Goal: Information Seeking & Learning: Learn about a topic

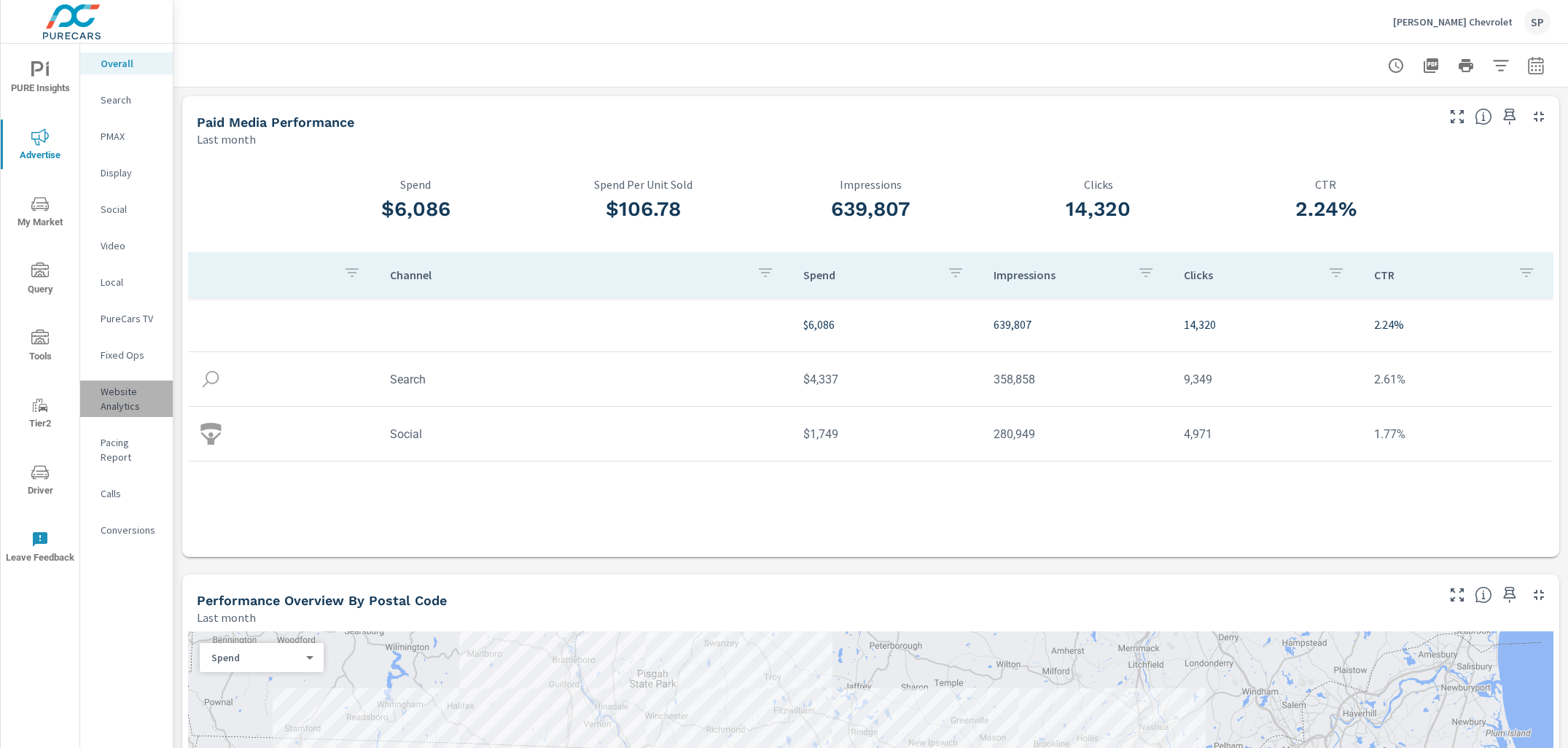
click at [119, 391] on p "Website Analytics" at bounding box center [131, 399] width 60 height 29
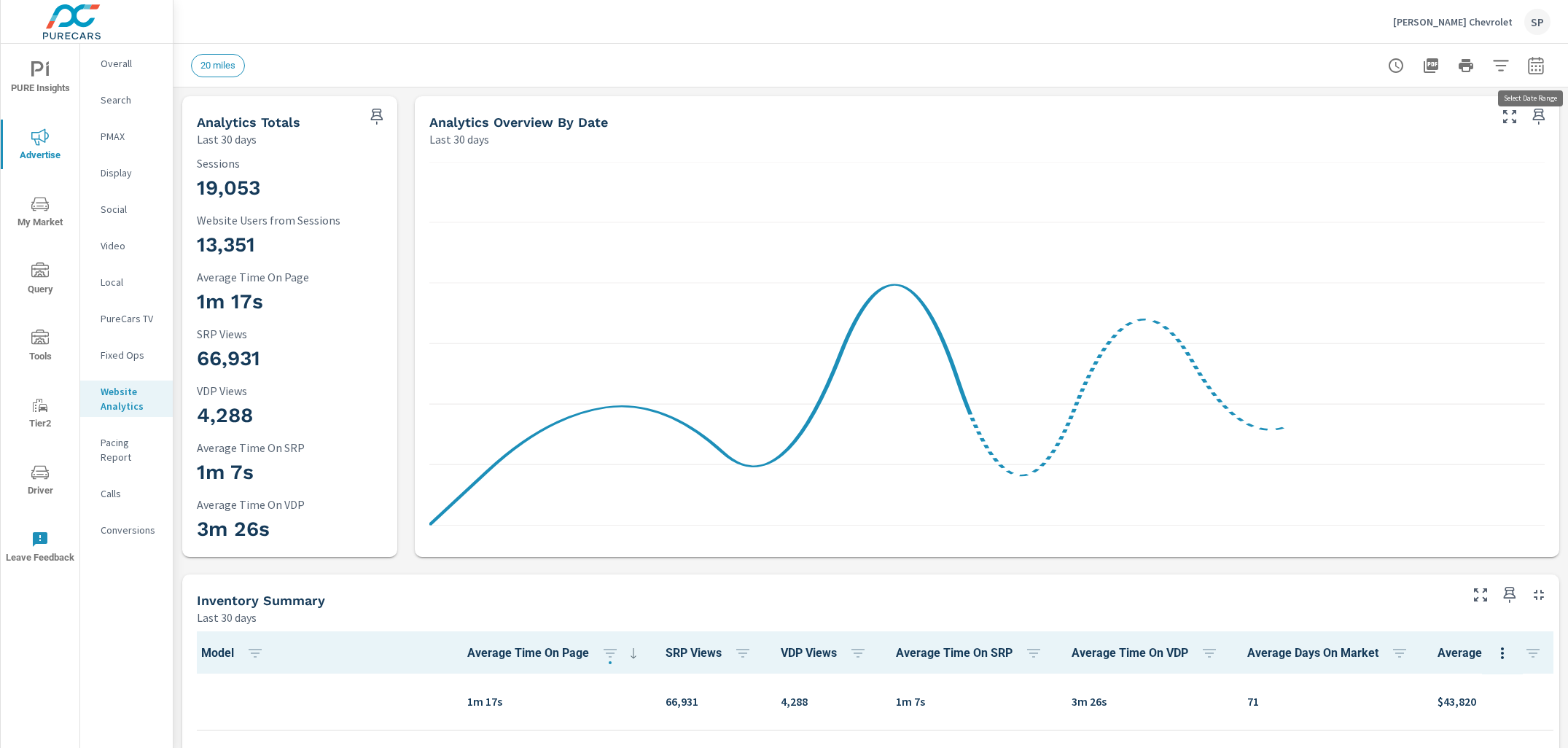
click at [1538, 64] on icon "button" at bounding box center [1536, 66] width 17 height 17
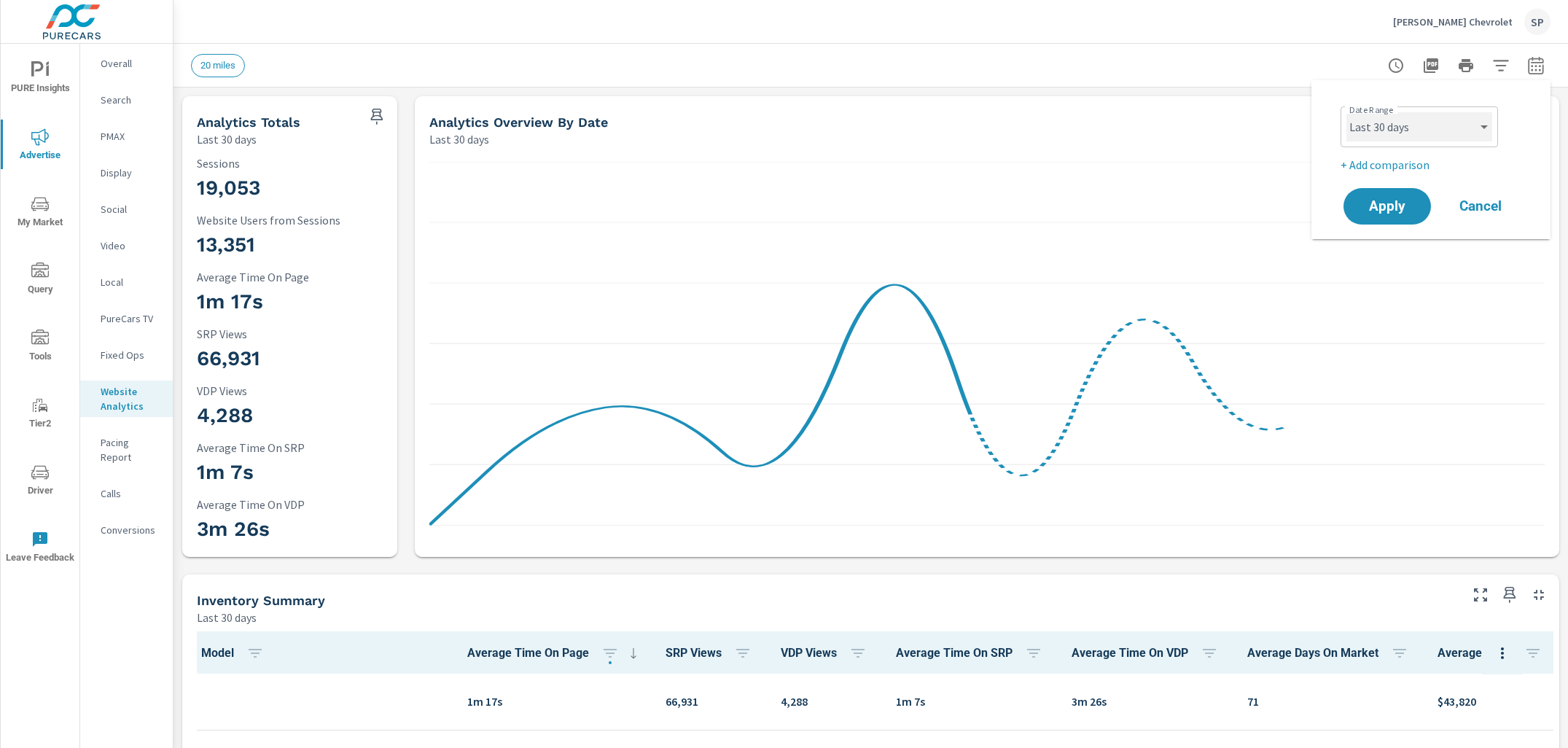
click at [1406, 116] on select "Custom [DATE] Last week Last 7 days Last 14 days Last 30 days Last 45 days Last…" at bounding box center [1419, 127] width 146 height 29
select select "Month to date"
click at [1382, 161] on p "+ Add comparison" at bounding box center [1433, 165] width 187 height 17
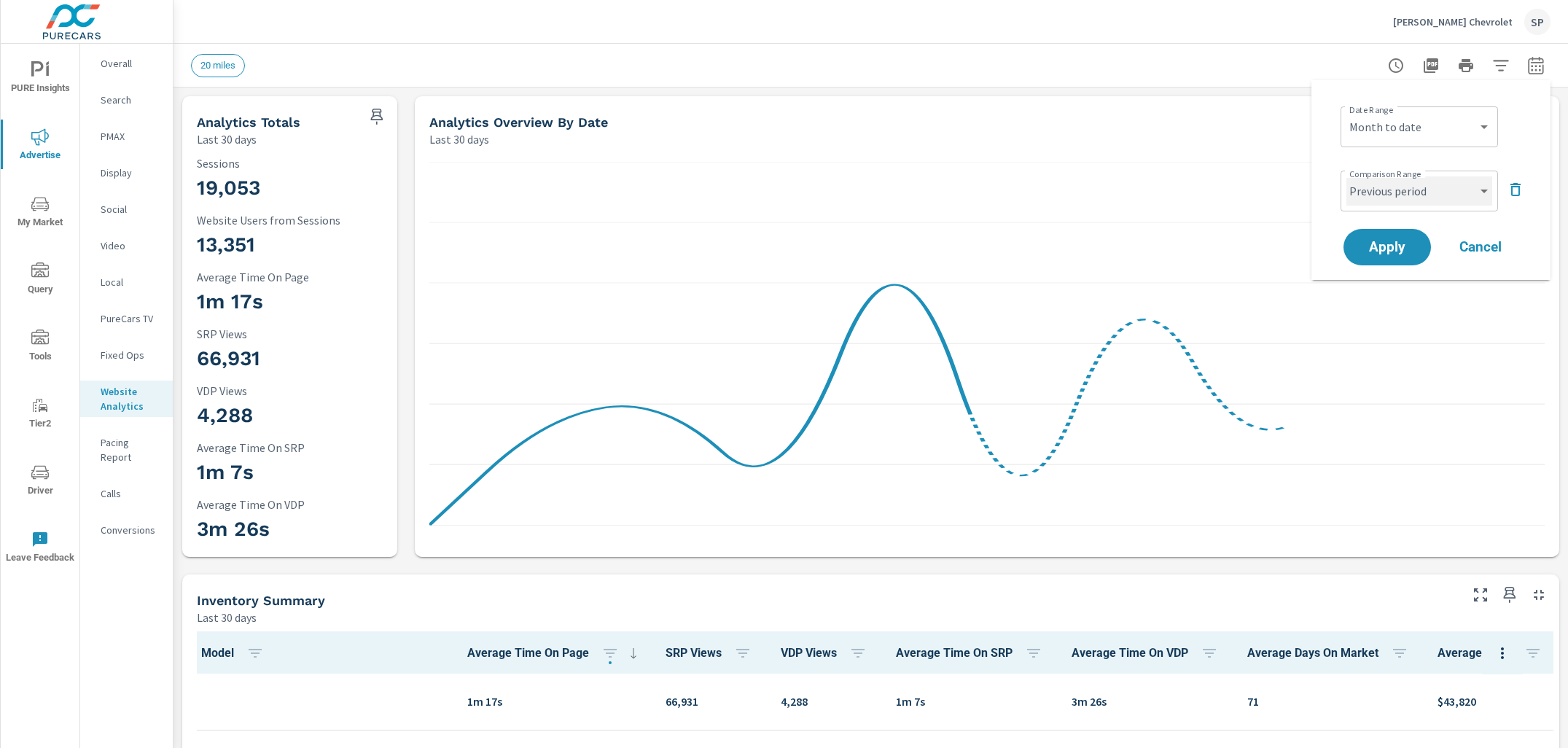
click at [1382, 195] on select "Custom Previous period Previous month Previous year" at bounding box center [1419, 191] width 146 height 29
select select "Previous month"
click at [1378, 248] on span "Apply" at bounding box center [1387, 247] width 60 height 14
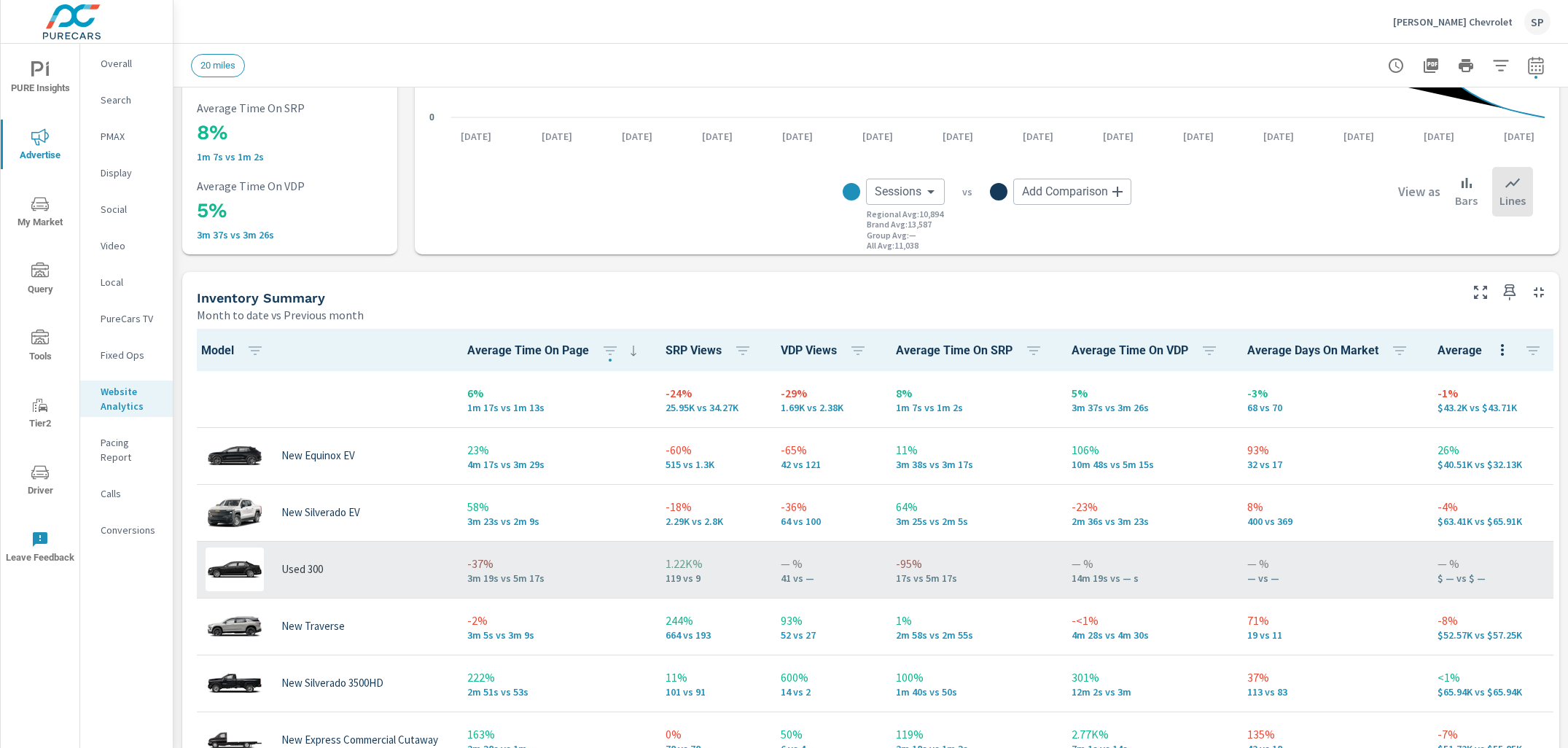
scroll to position [444, 0]
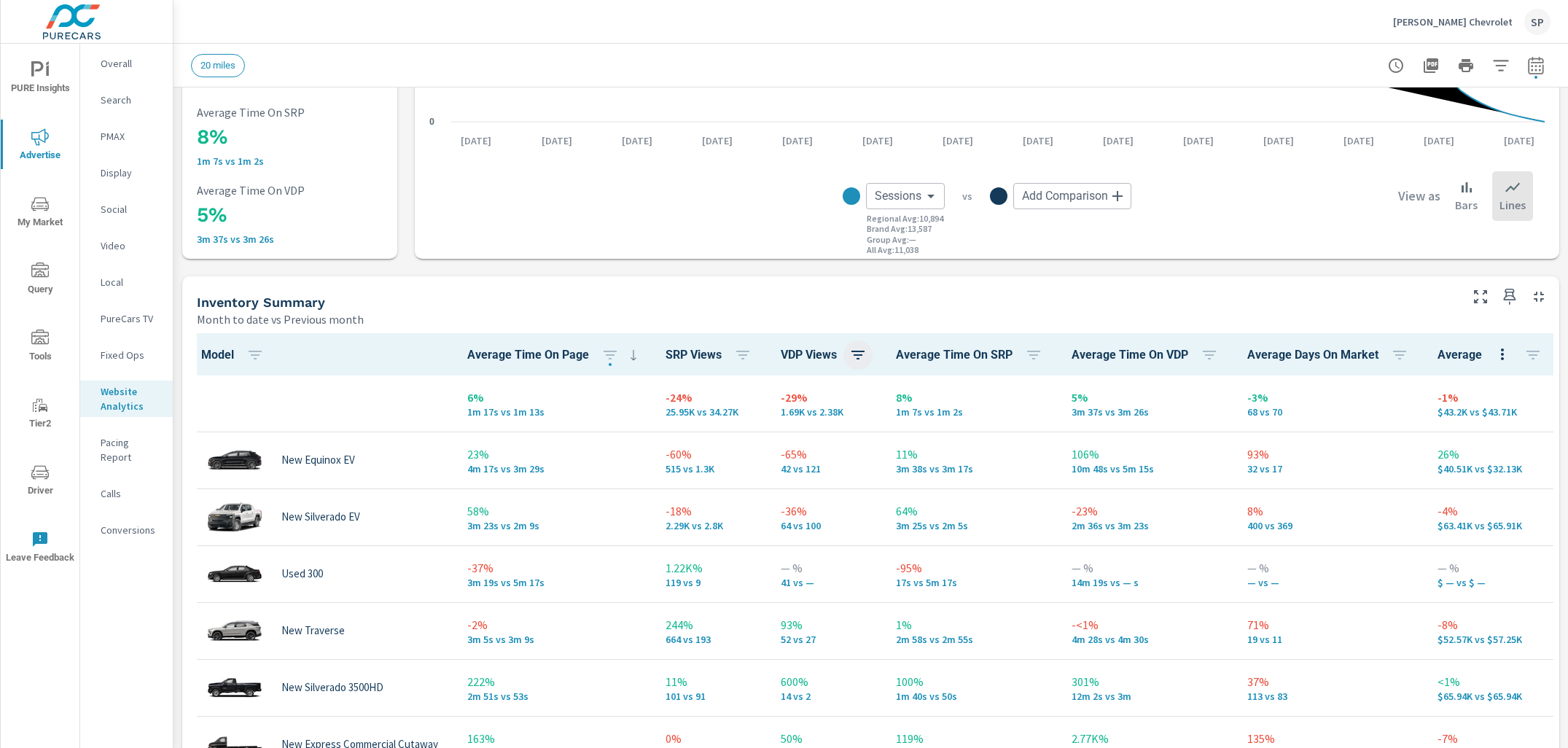
click at [864, 350] on icon "button" at bounding box center [859, 354] width 14 height 9
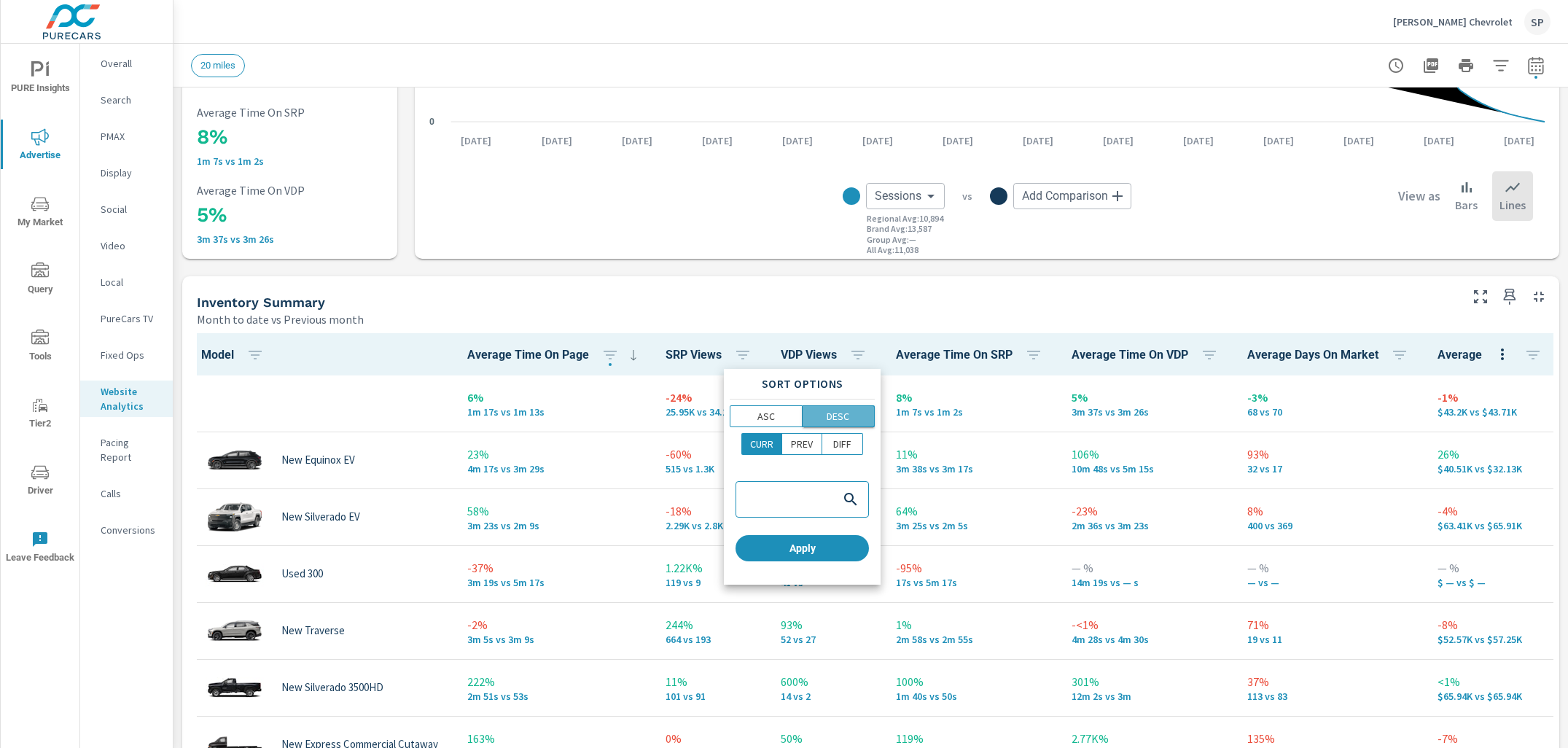
click at [842, 415] on p "DESC" at bounding box center [837, 415] width 22 height 15
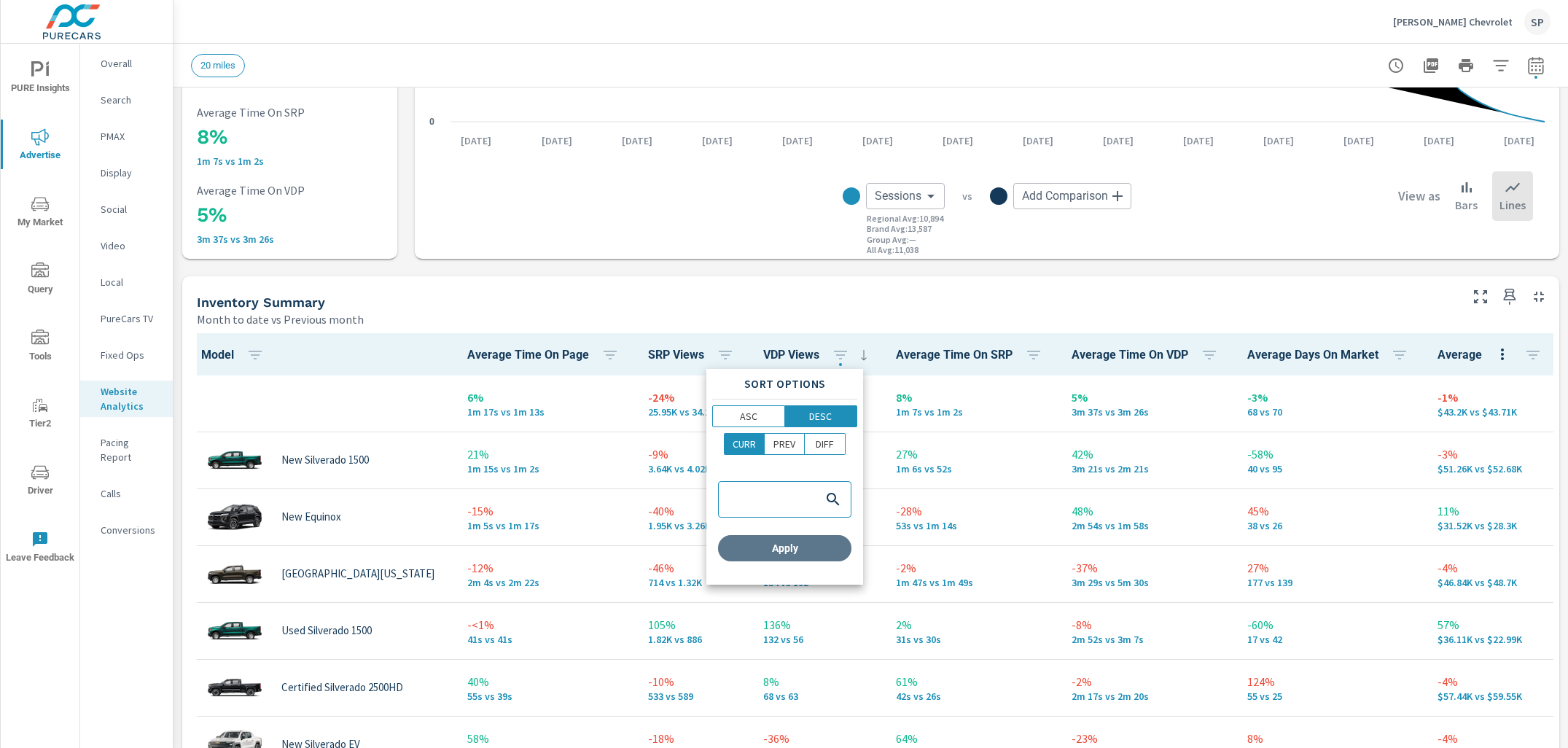
click at [807, 549] on span "Apply" at bounding box center [785, 548] width 122 height 14
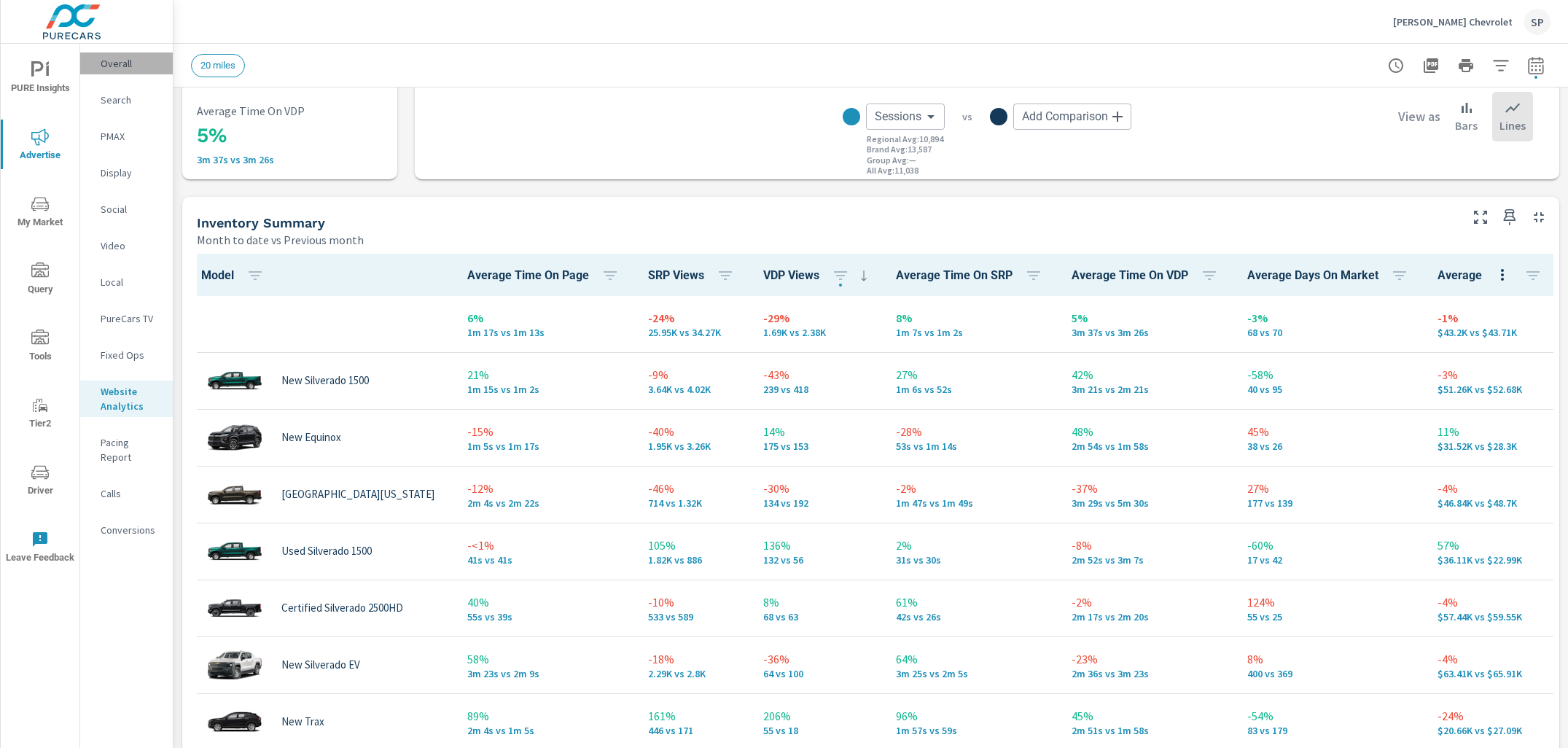
click at [109, 60] on p "Overall" at bounding box center [131, 63] width 60 height 15
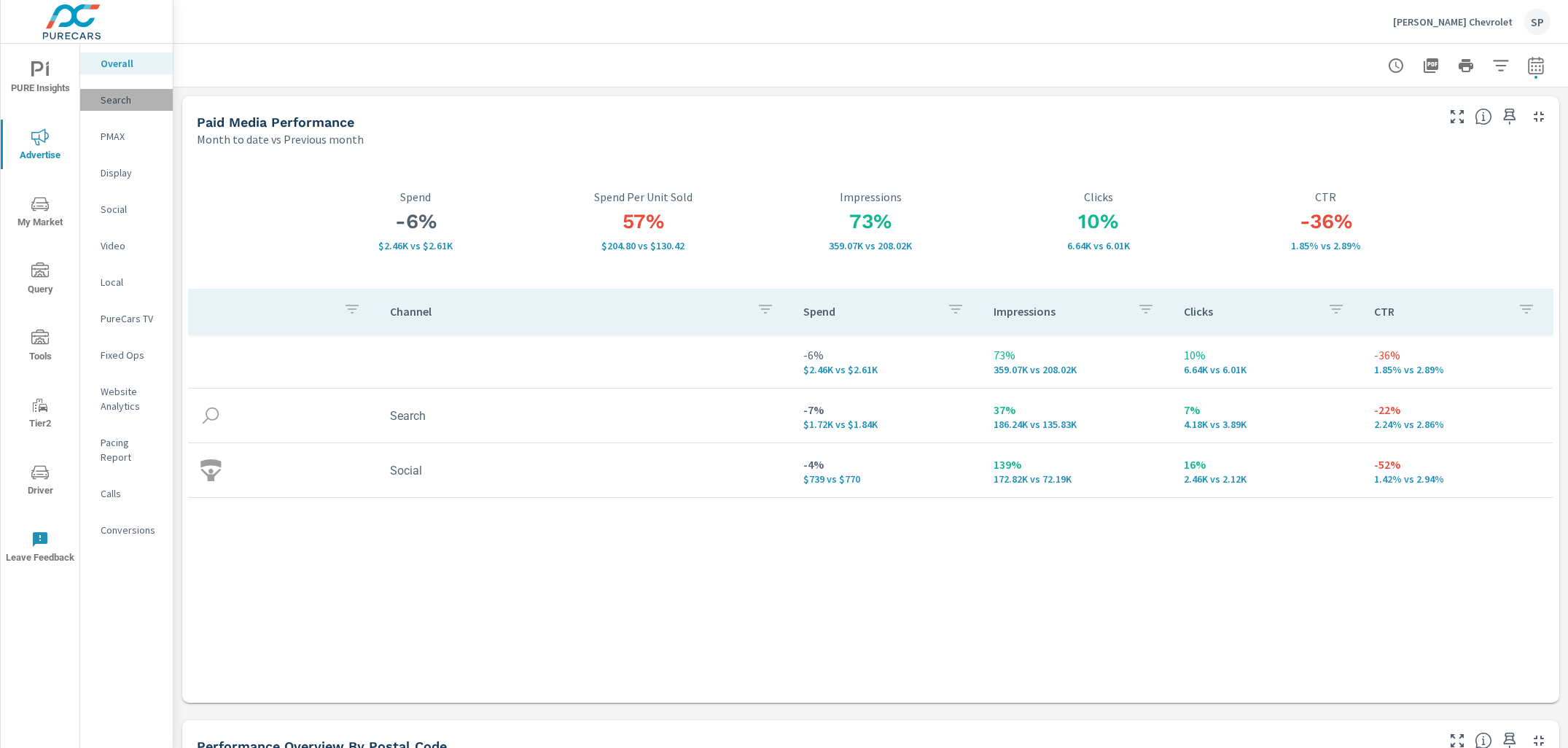
click at [116, 103] on p "Search" at bounding box center [131, 100] width 60 height 15
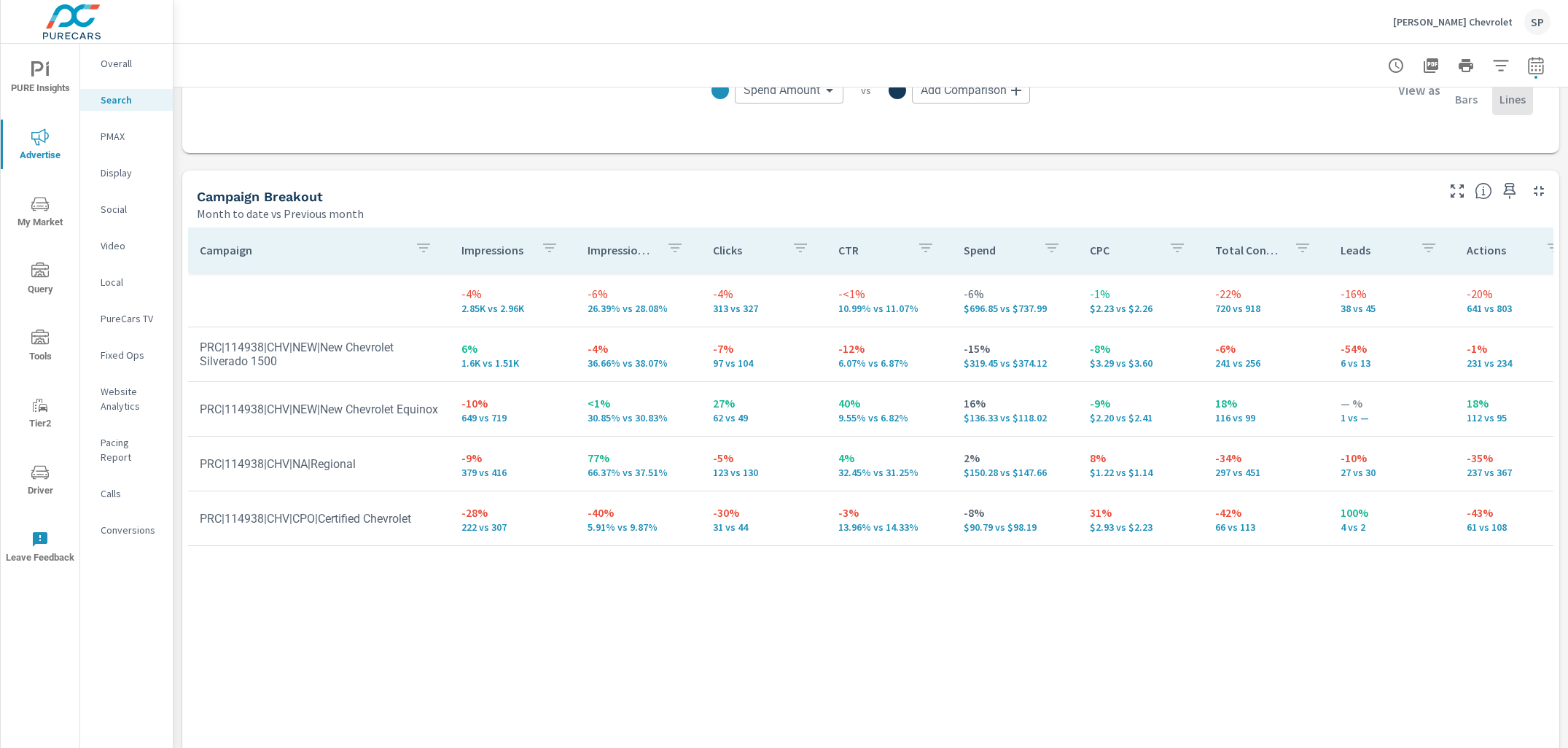
scroll to position [1325, 0]
click at [115, 135] on p "PMAX" at bounding box center [131, 135] width 60 height 15
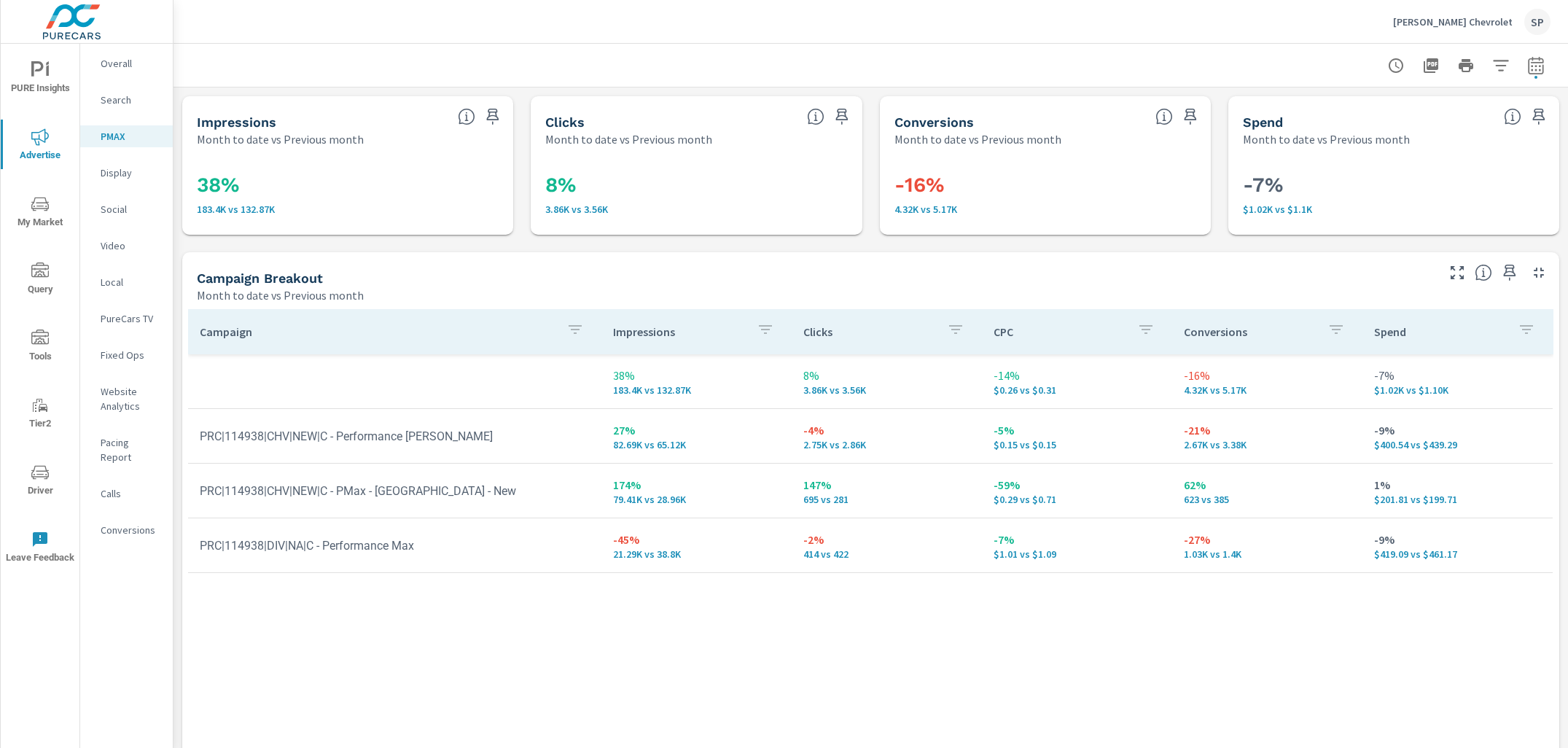
click at [121, 196] on nav "Overall Search PMAX Display Social Video Local PureCars TV Fixed Ops Website An…" at bounding box center [127, 302] width 93 height 518
click at [116, 210] on p "Social" at bounding box center [131, 209] width 60 height 15
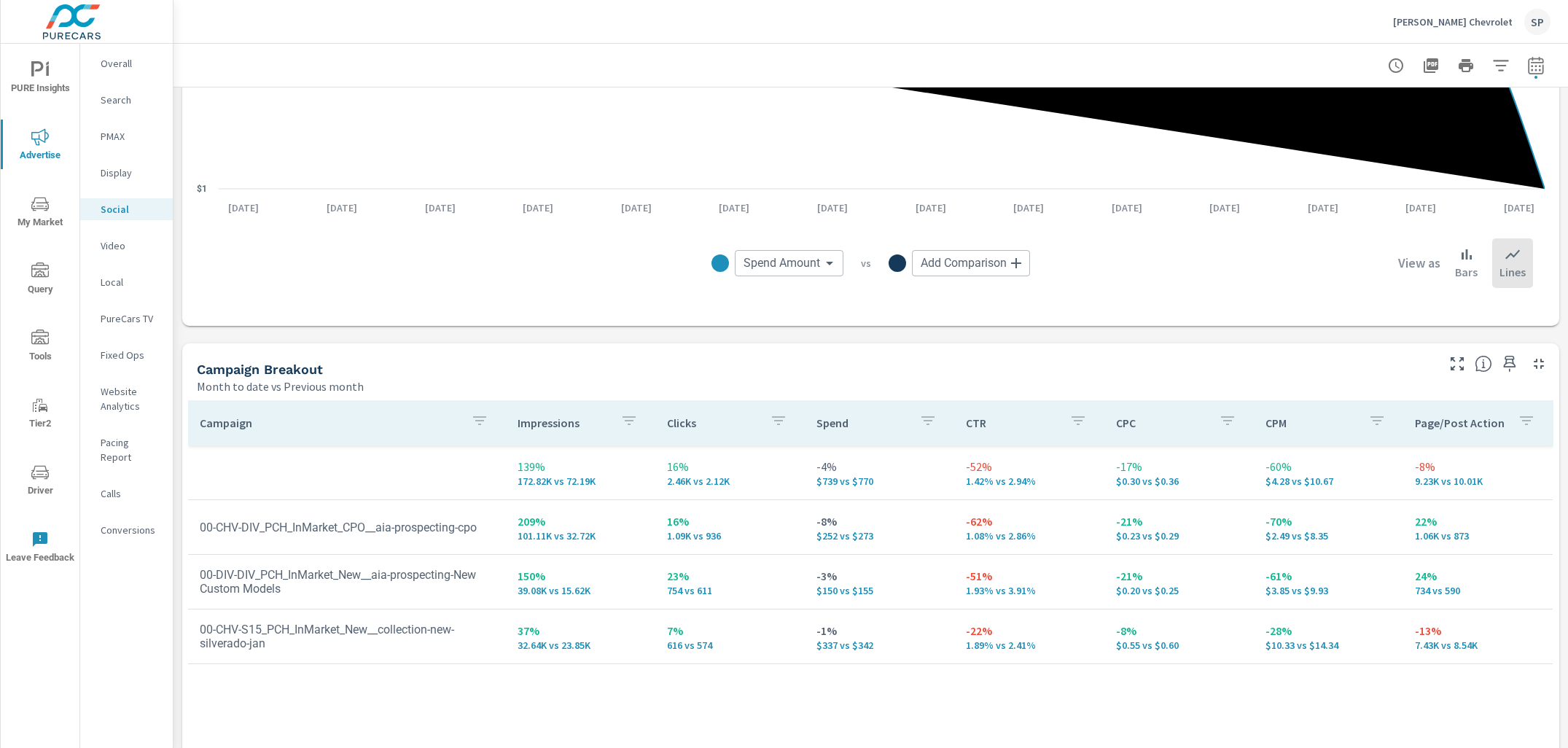
scroll to position [376, 0]
click at [111, 51] on nav "Overall Search PMAX Display Social Video Local PureCars TV Fixed Ops Website An…" at bounding box center [127, 302] width 93 height 518
click at [112, 60] on p "Overall" at bounding box center [131, 63] width 60 height 15
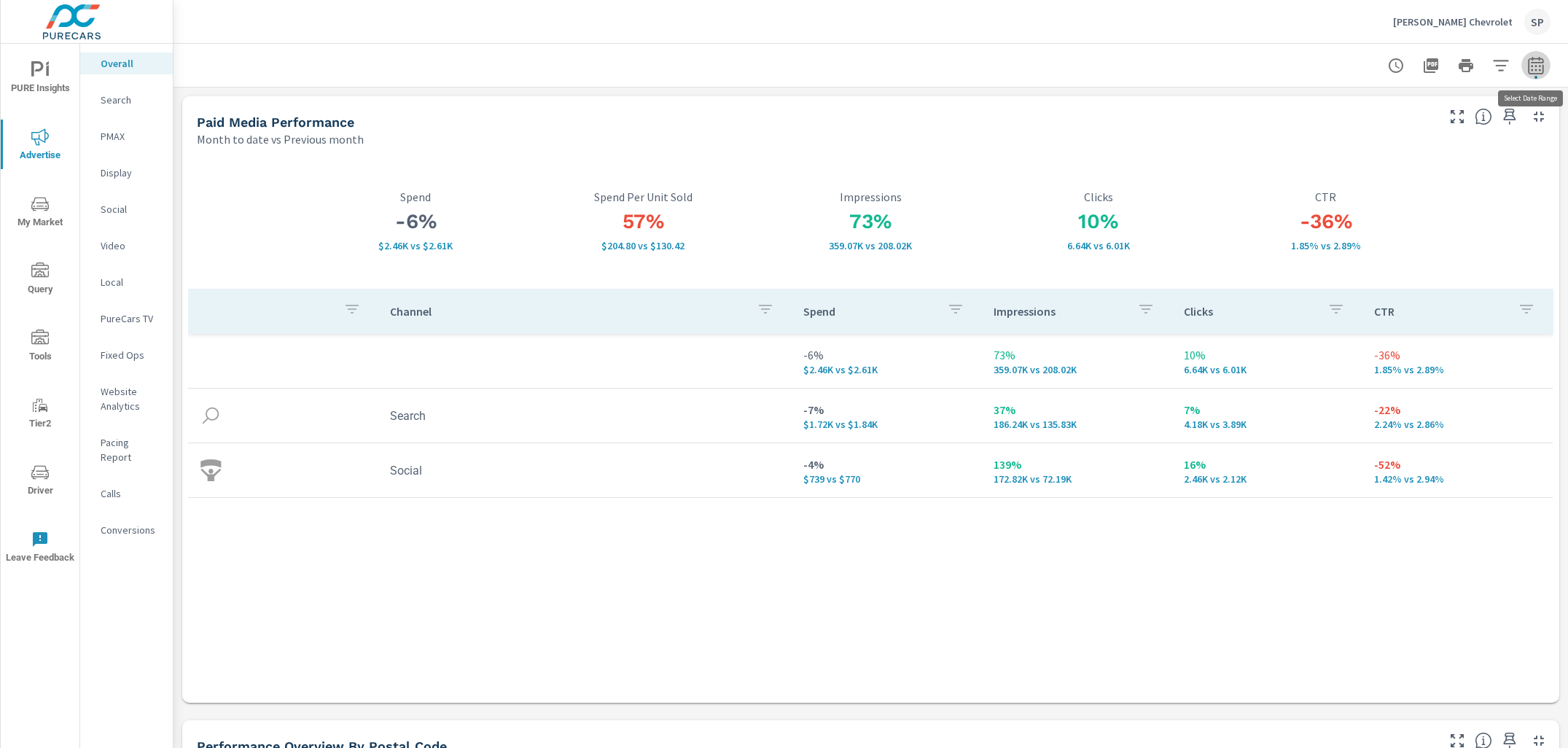
click at [1541, 73] on icon "button" at bounding box center [1536, 66] width 17 height 17
select select "Month to date"
select select "Previous month"
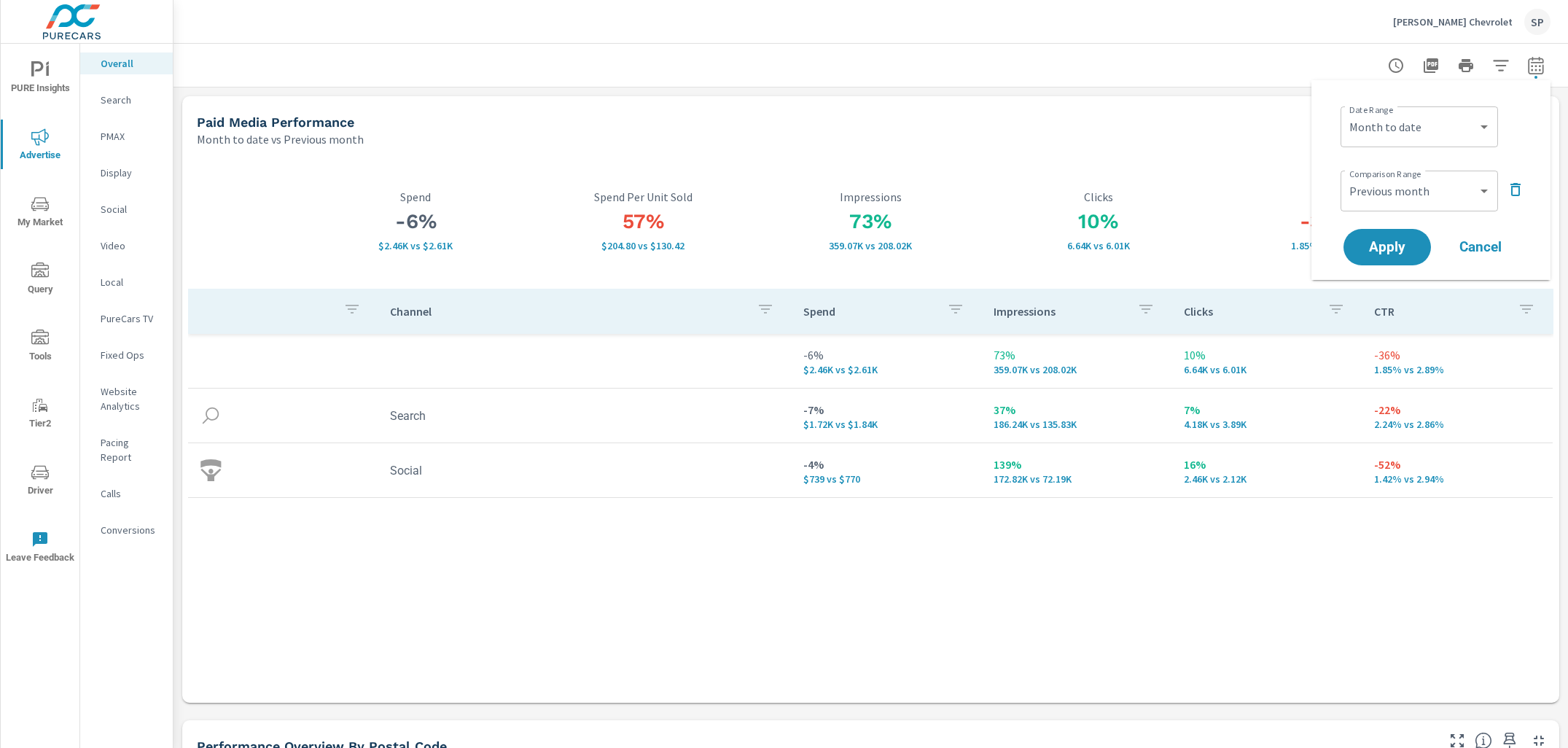
click at [1506, 197] on div "Comparison Range Custom Previous period Previous month Previous year ​" at bounding box center [1433, 189] width 187 height 49
click at [1516, 189] on icon "button" at bounding box center [1515, 190] width 17 height 17
click at [1365, 204] on span "Apply" at bounding box center [1387, 206] width 60 height 14
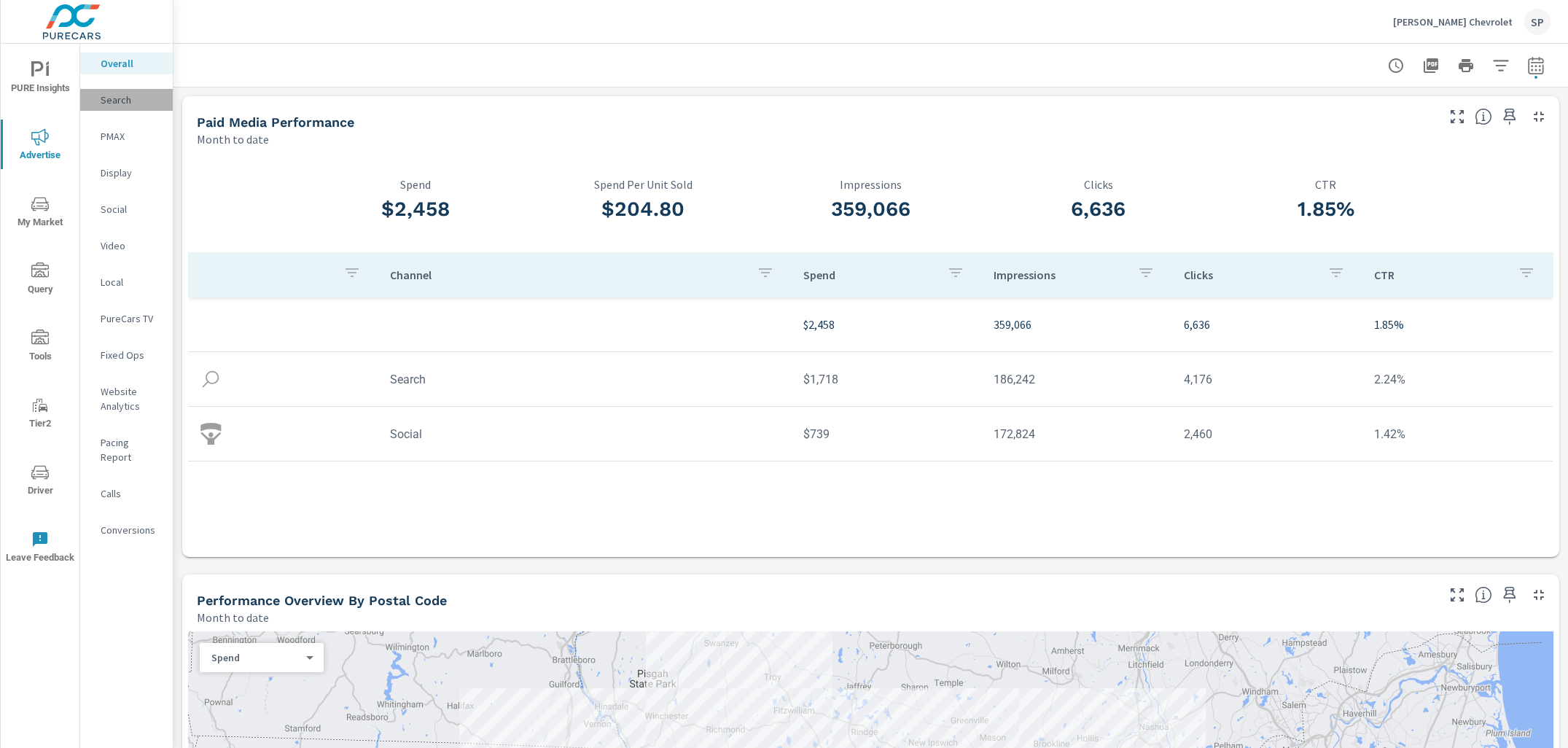
click at [131, 99] on p "Search" at bounding box center [131, 100] width 60 height 15
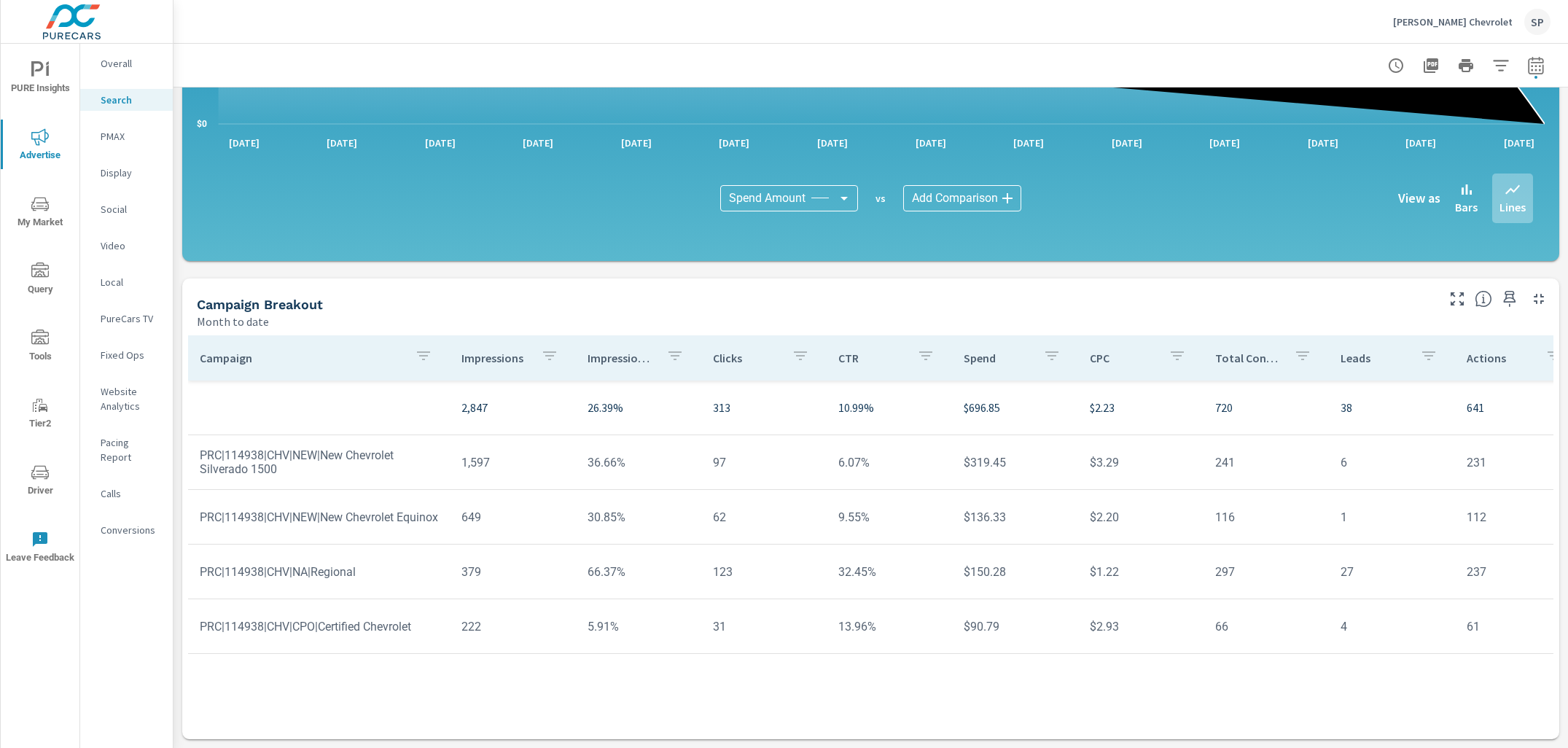
scroll to position [892, 0]
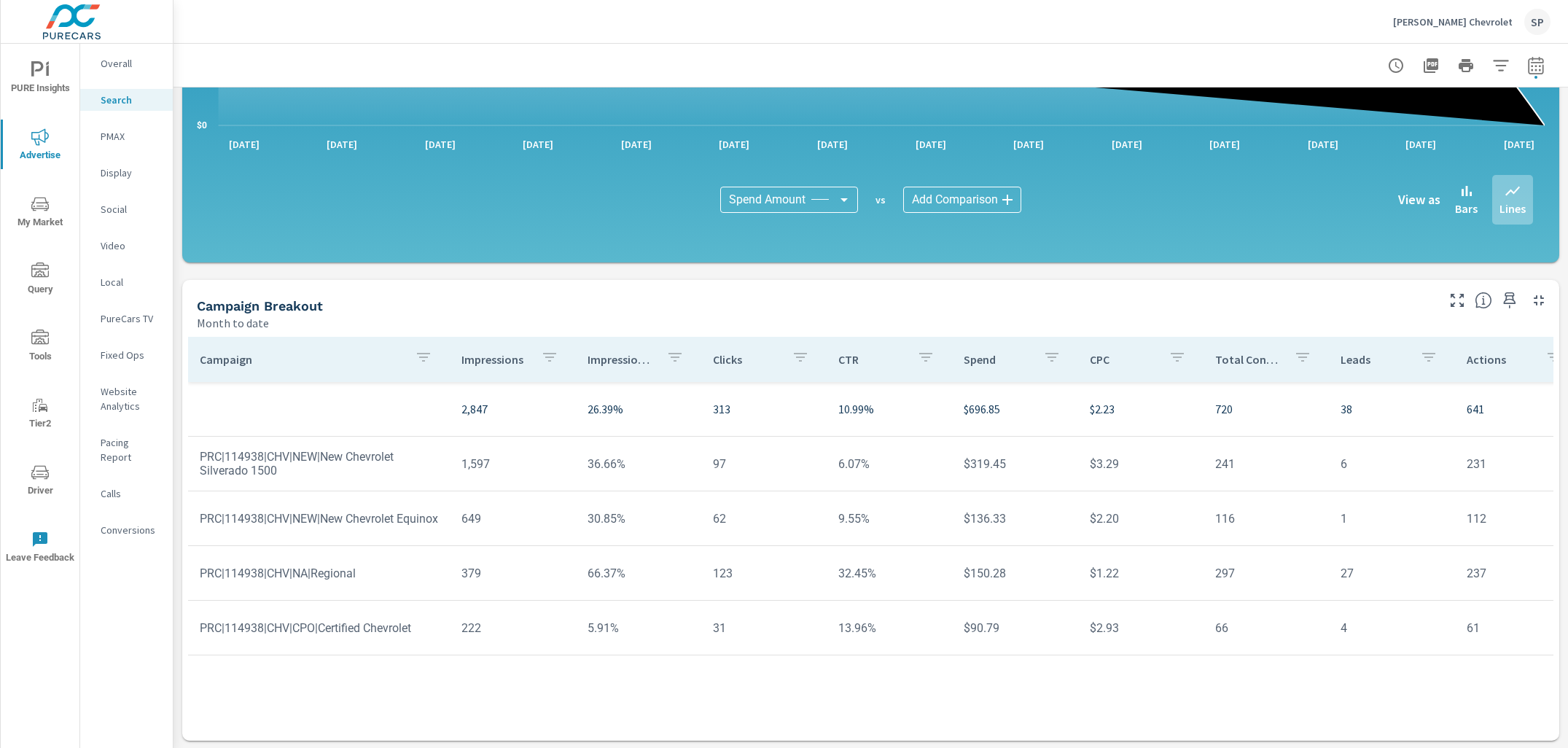
drag, startPoint x: 582, startPoint y: 464, endPoint x: 572, endPoint y: 459, distance: 11.2
click at [576, 459] on td "36.66%" at bounding box center [639, 464] width 126 height 37
click at [643, 543] on tr "PRC|114938|CHV|NEW|New Chevrolet Equinox 649 30.85% 62 9.55% $136.33 $2.20 116 …" at bounding box center [1134, 519] width 1894 height 54
click at [111, 134] on p "PMAX" at bounding box center [131, 135] width 60 height 15
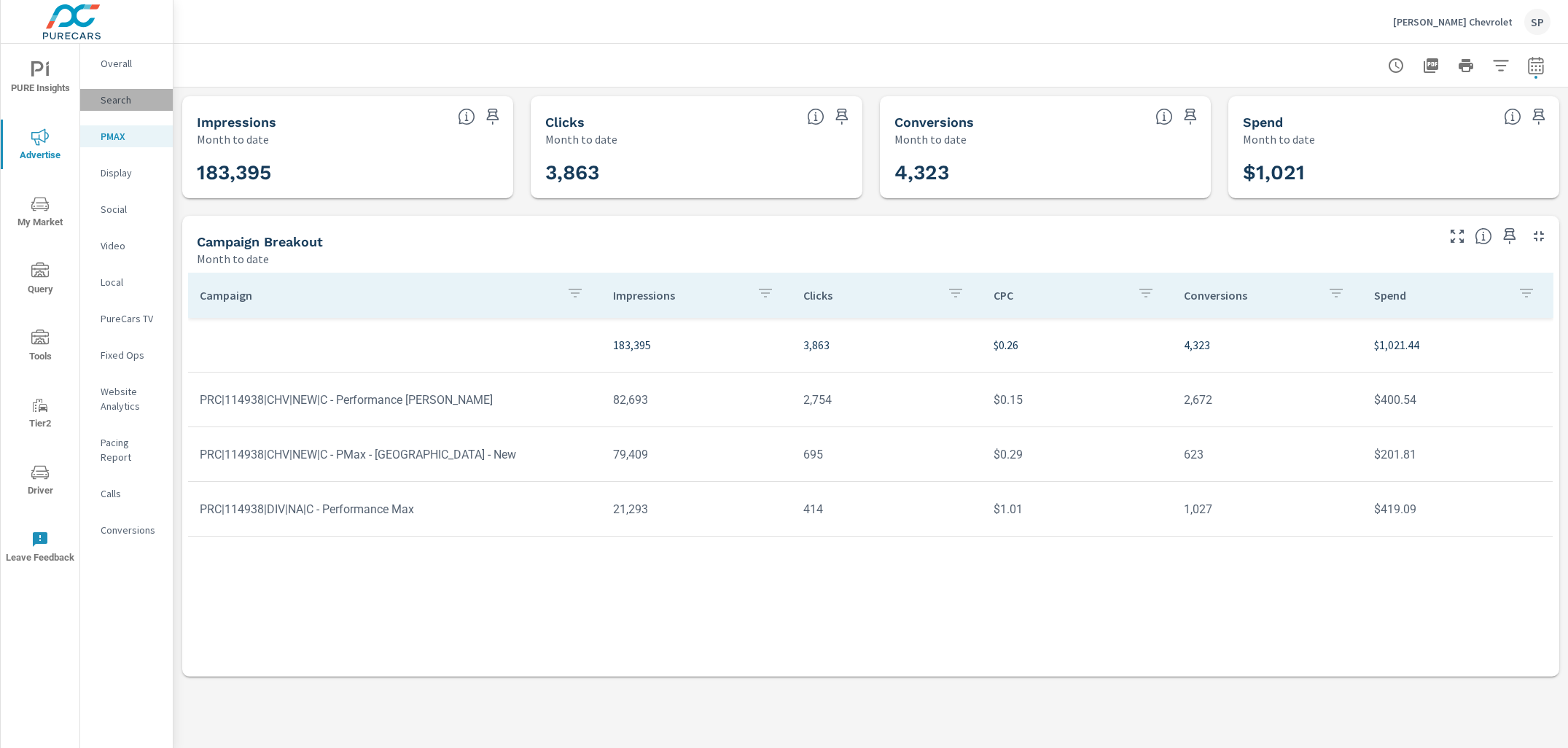
click at [120, 105] on p "Search" at bounding box center [131, 100] width 60 height 15
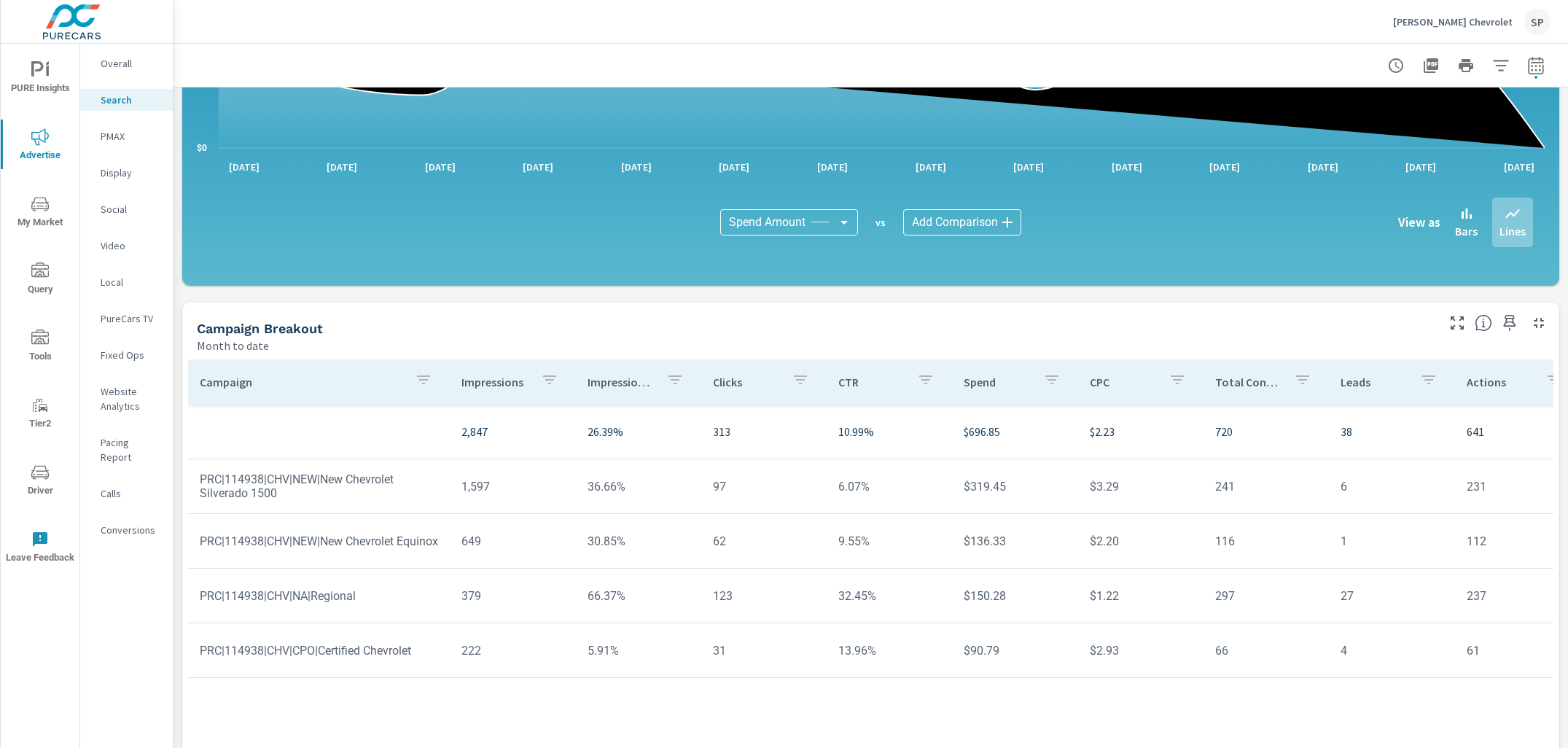
scroll to position [893, 0]
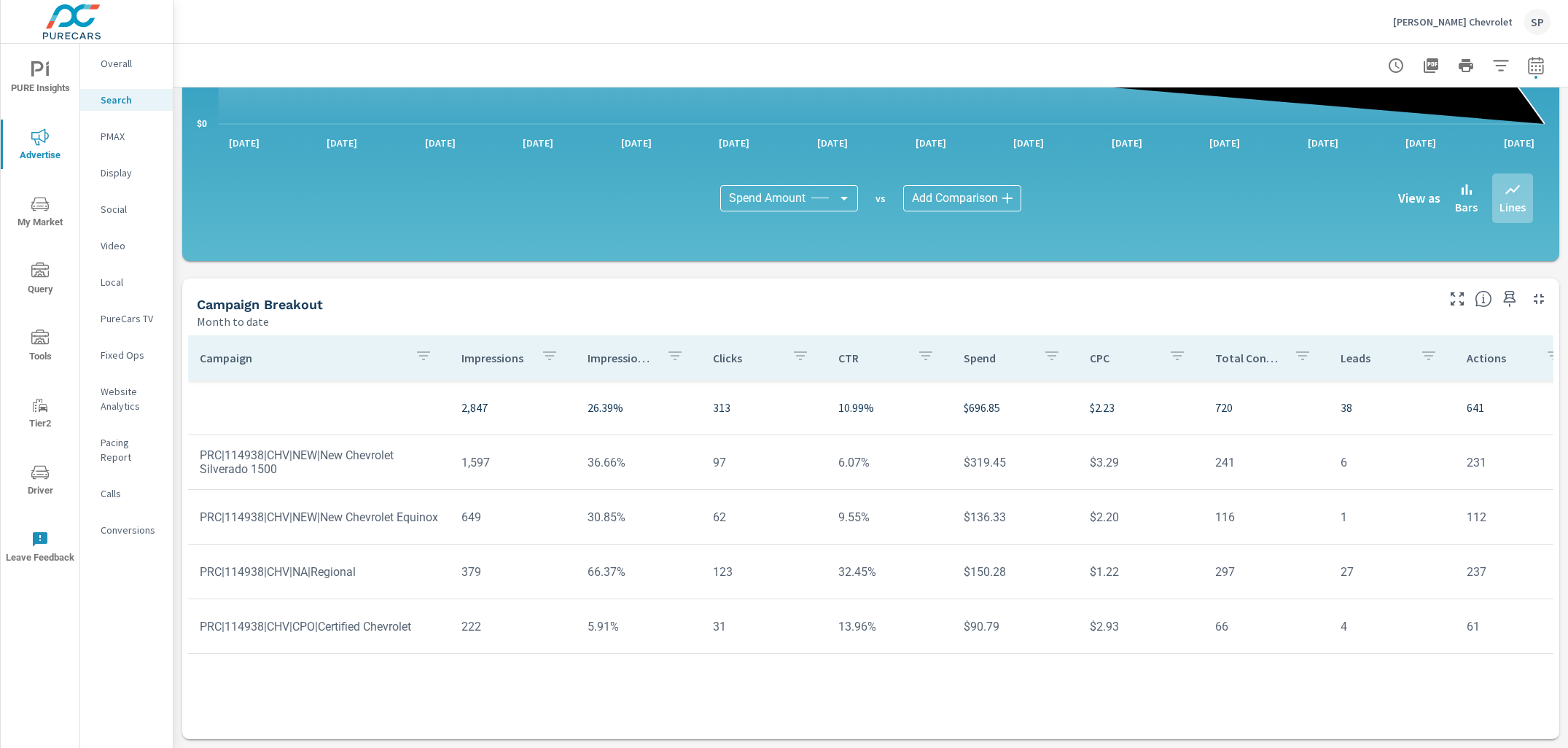
click at [981, 498] on td "$136.33" at bounding box center [1014, 517] width 126 height 37
click at [121, 134] on p "PMAX" at bounding box center [131, 135] width 60 height 15
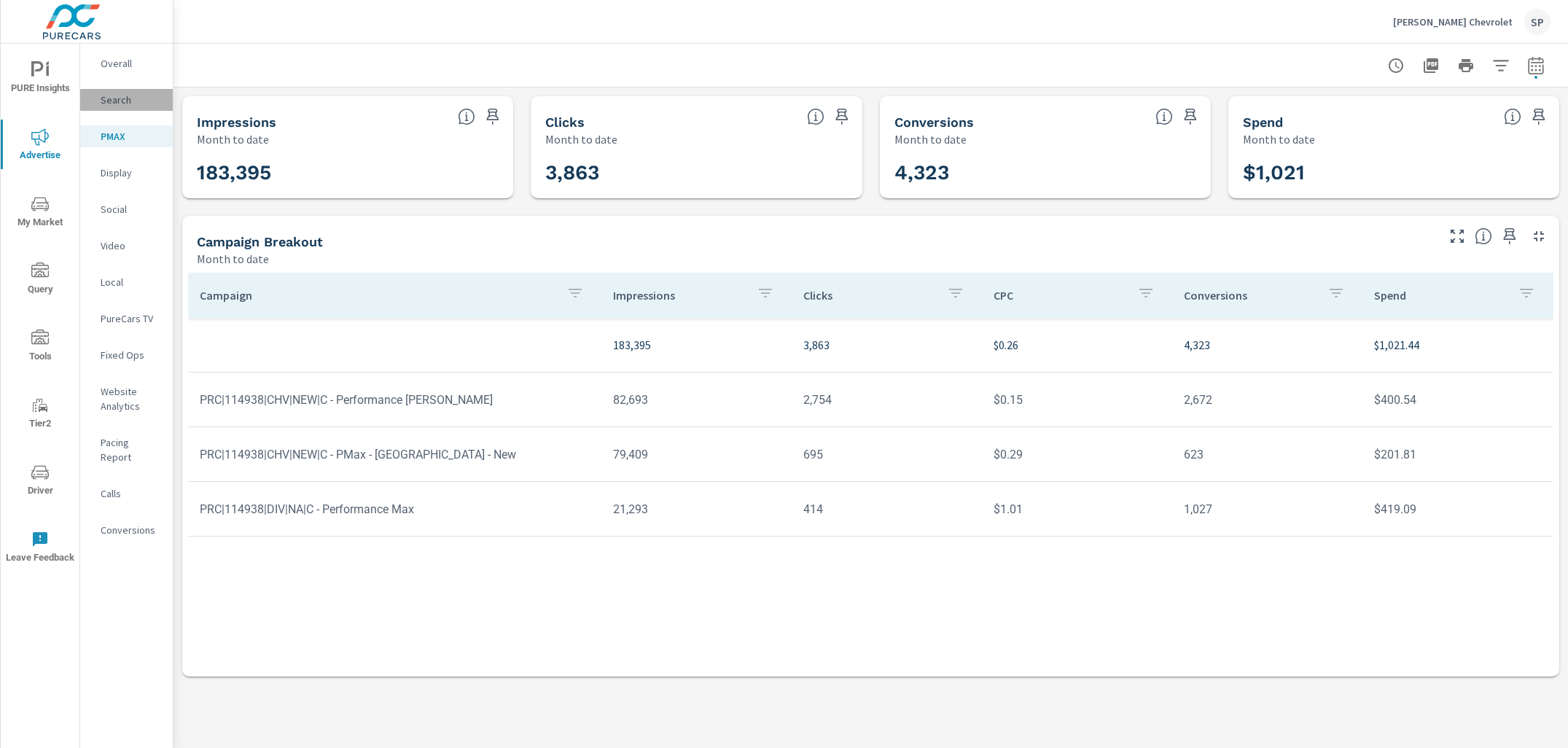
click at [113, 93] on p "Search" at bounding box center [131, 100] width 60 height 15
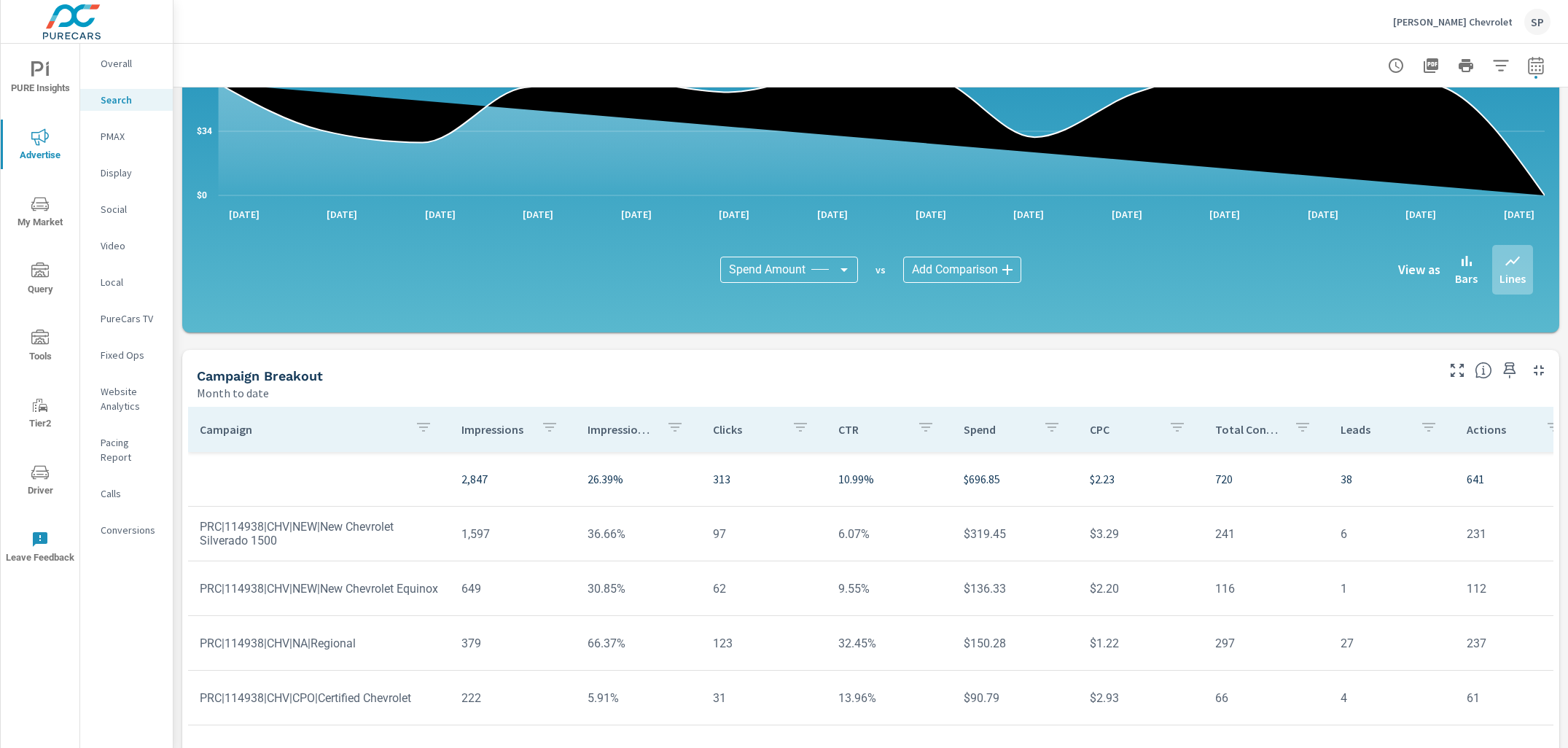
scroll to position [0, 1]
click at [110, 135] on p "PMAX" at bounding box center [131, 135] width 60 height 15
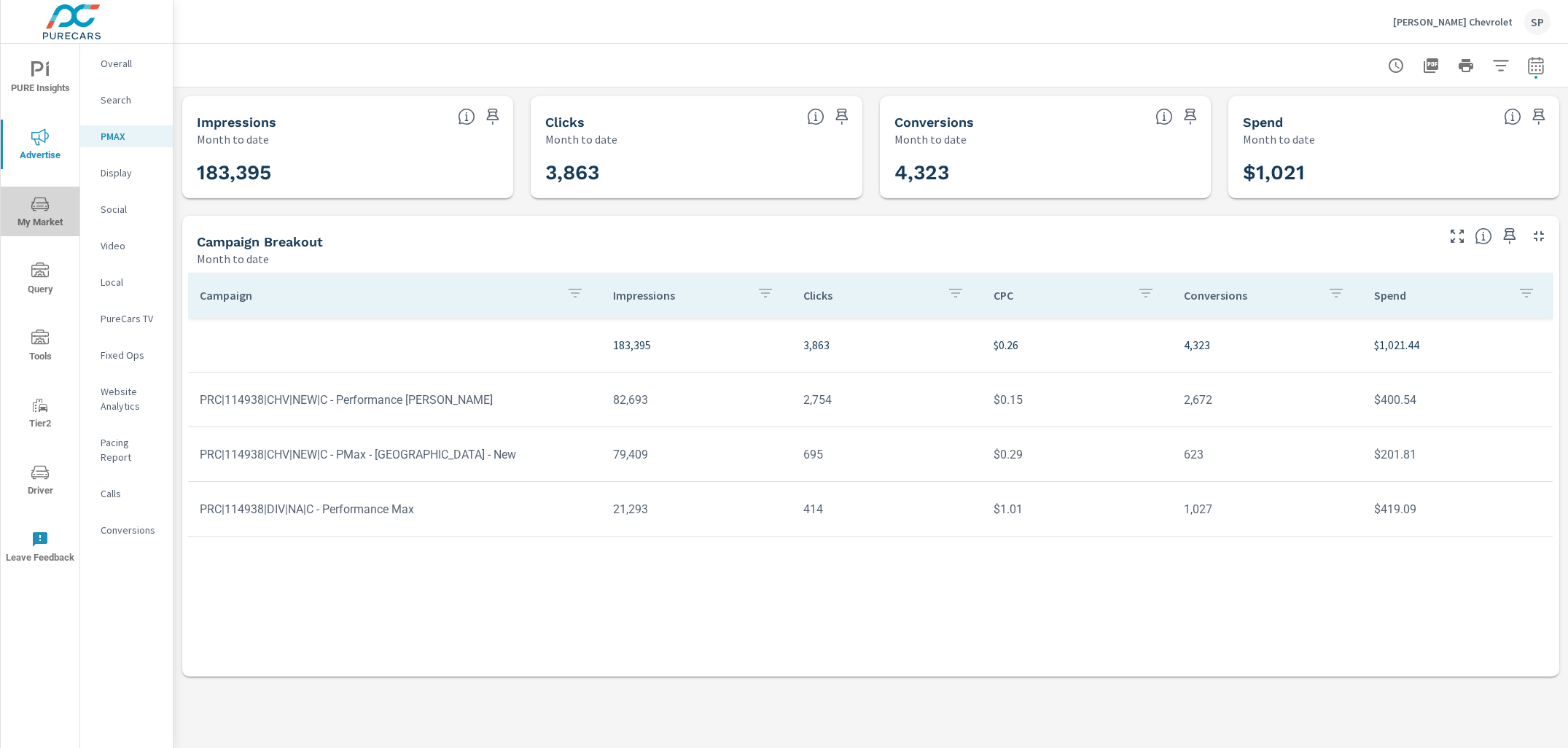
click at [43, 213] on span "My Market" at bounding box center [40, 213] width 70 height 36
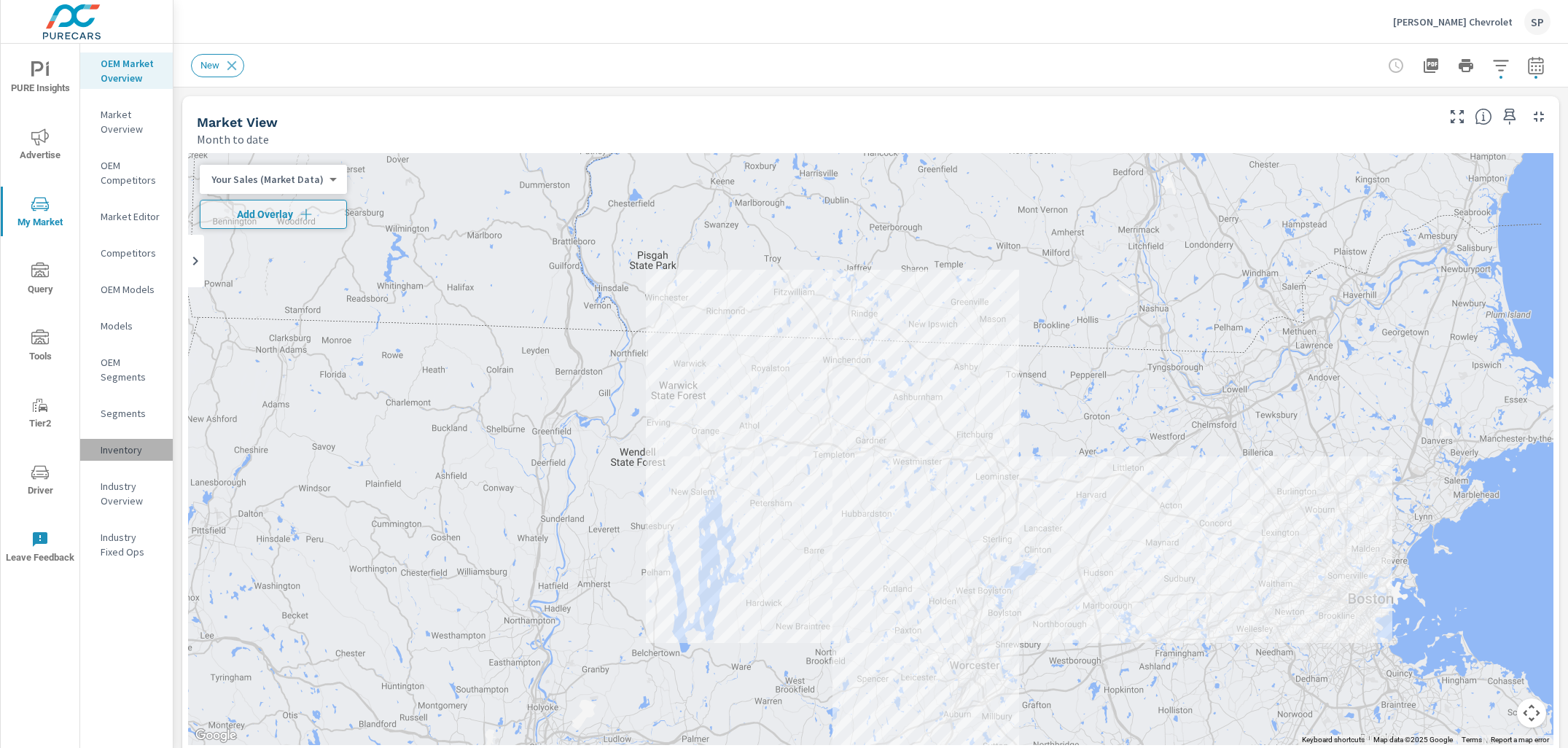
click at [128, 449] on p "Inventory" at bounding box center [131, 449] width 60 height 15
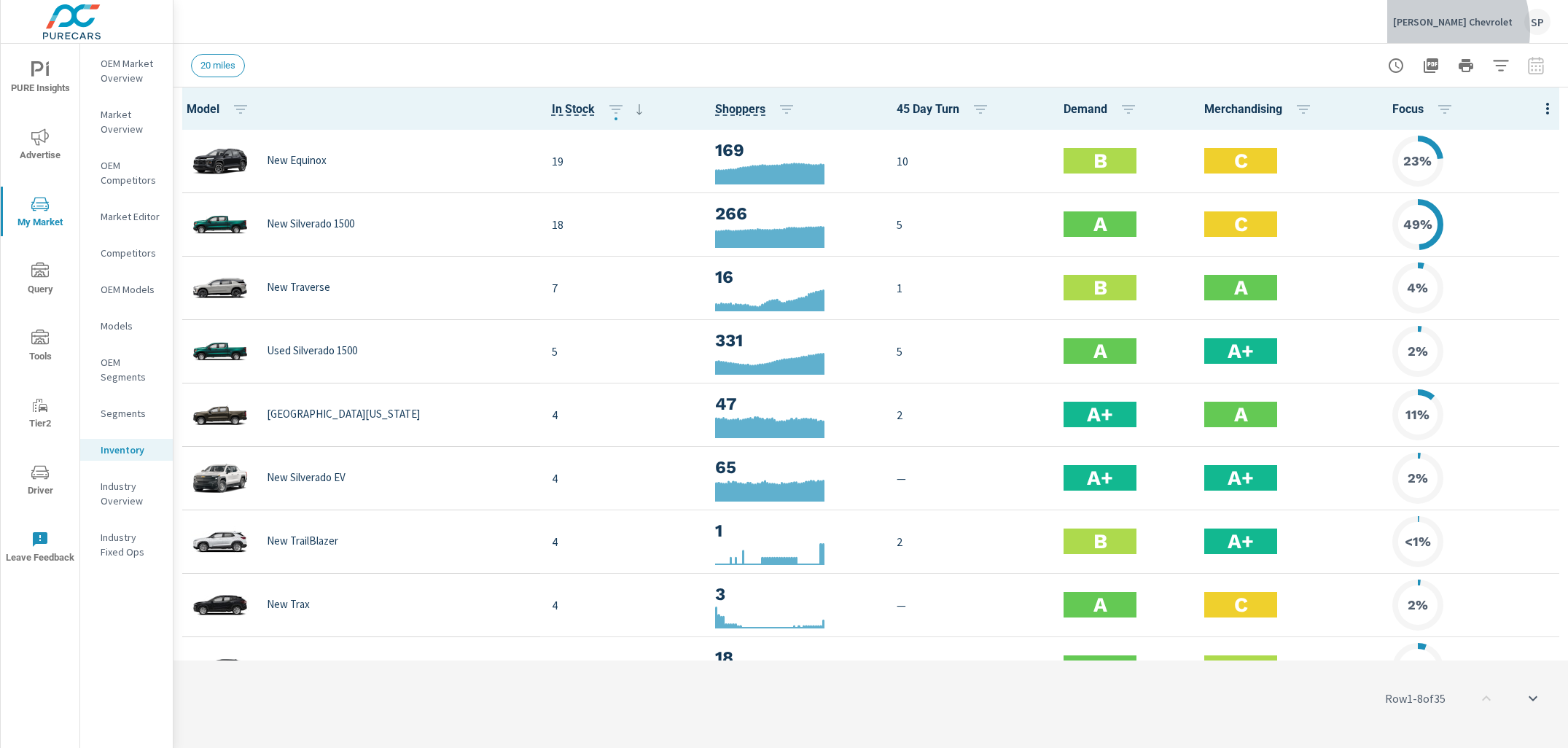
click at [1441, 30] on div "Salvadore Chevrolet SP" at bounding box center [1471, 21] width 158 height 26
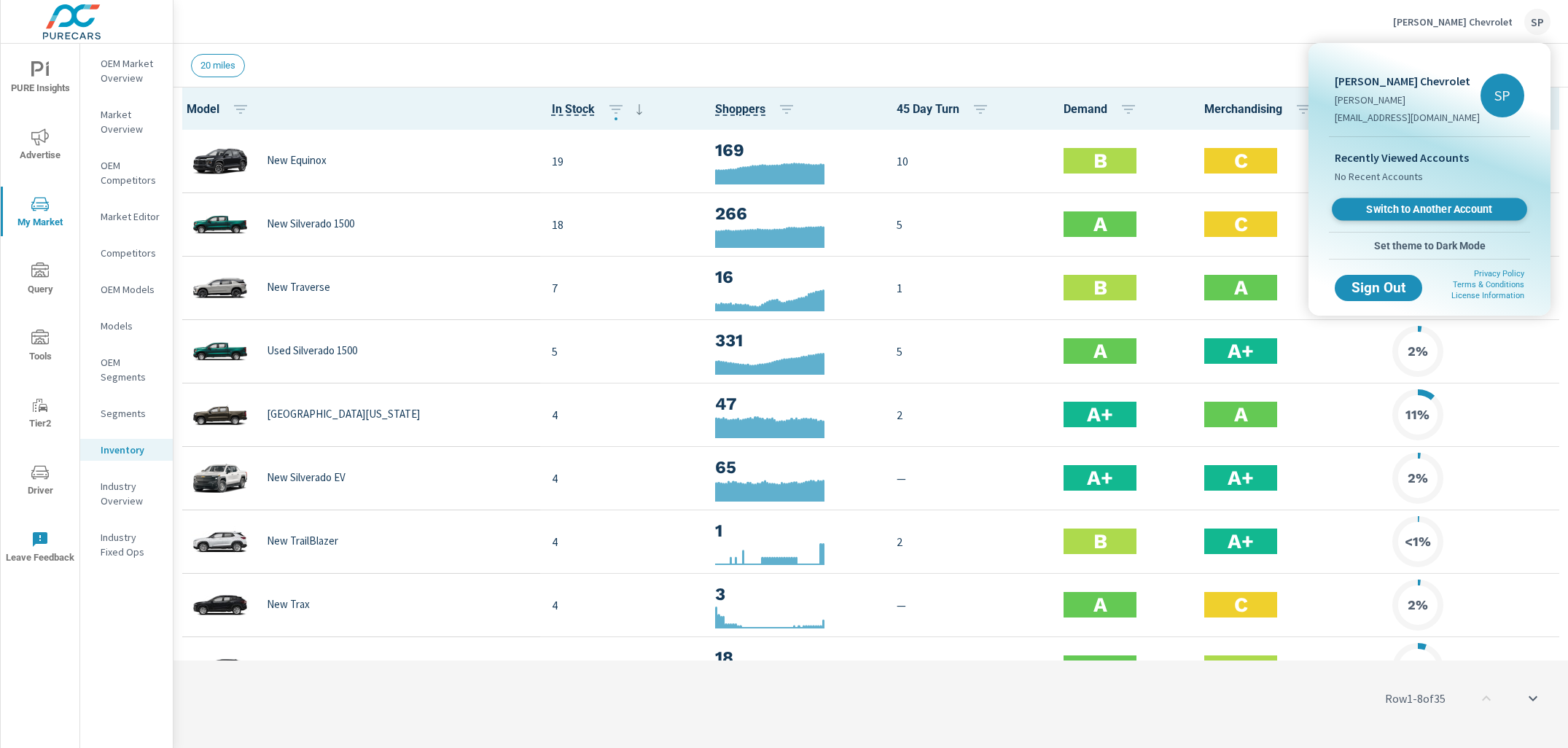
click at [1410, 208] on span "Switch to Another Account" at bounding box center [1429, 209] width 178 height 14
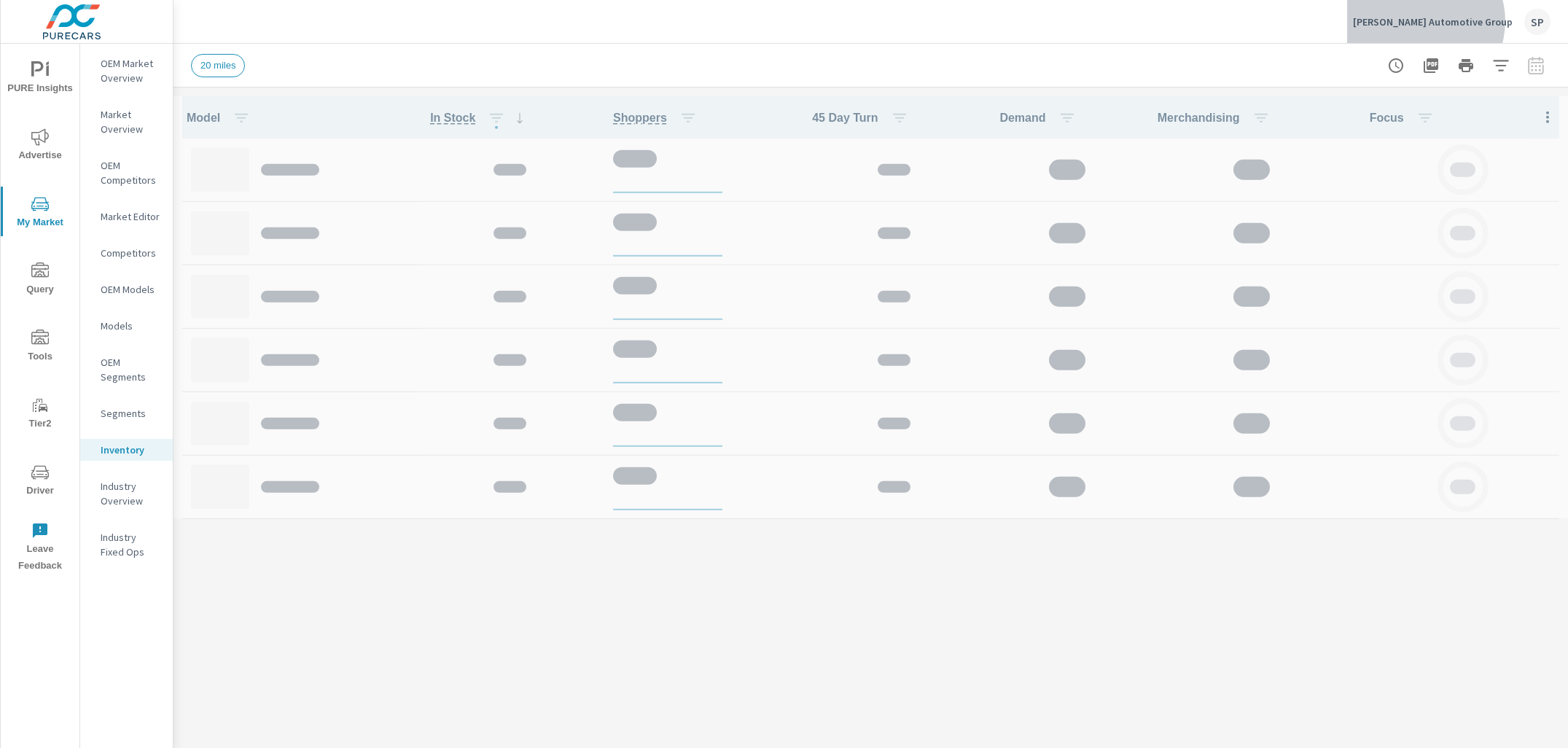
click at [1475, 21] on p "[PERSON_NAME] Automotive Group" at bounding box center [1432, 22] width 160 height 14
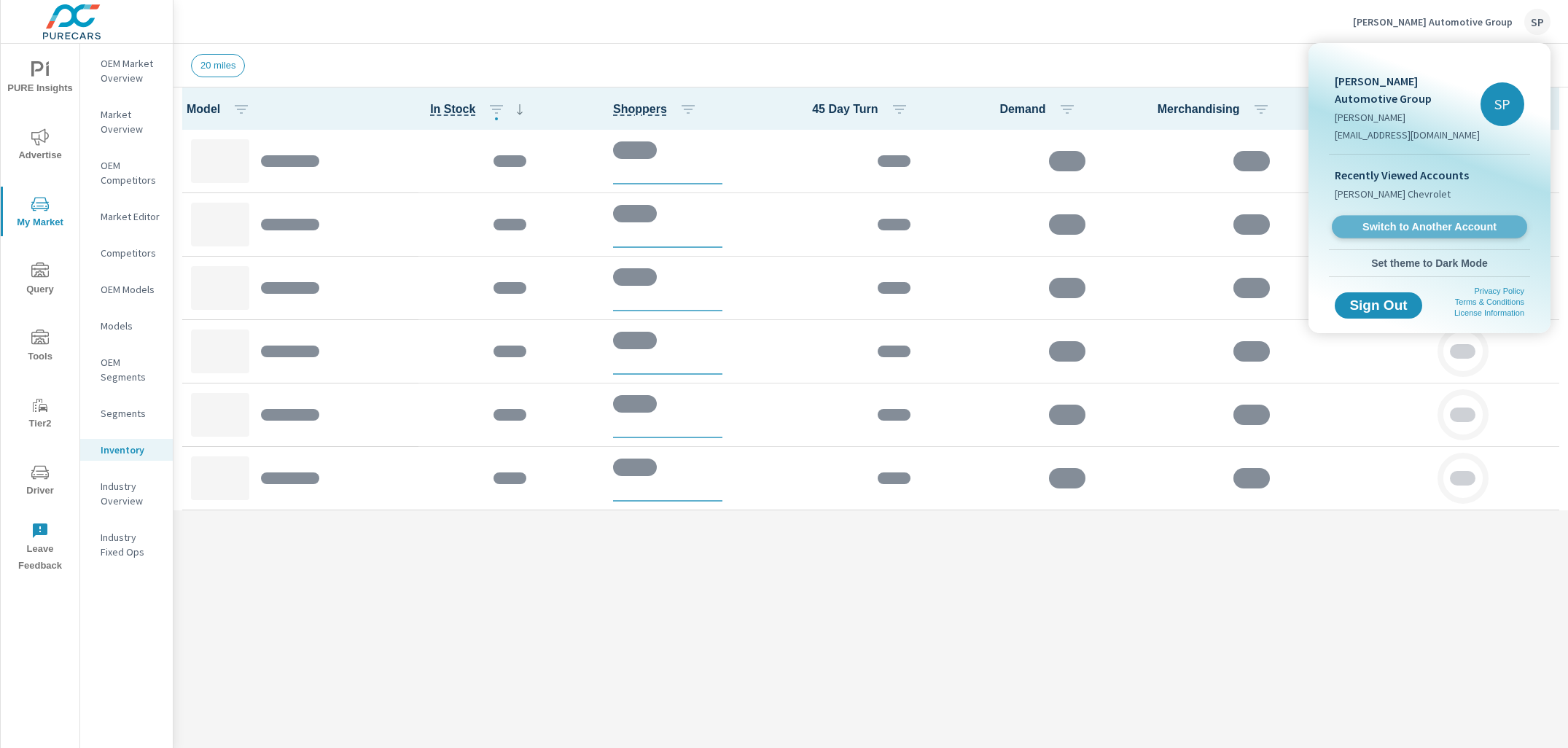
click at [1406, 220] on span "Switch to Another Account" at bounding box center [1429, 226] width 178 height 14
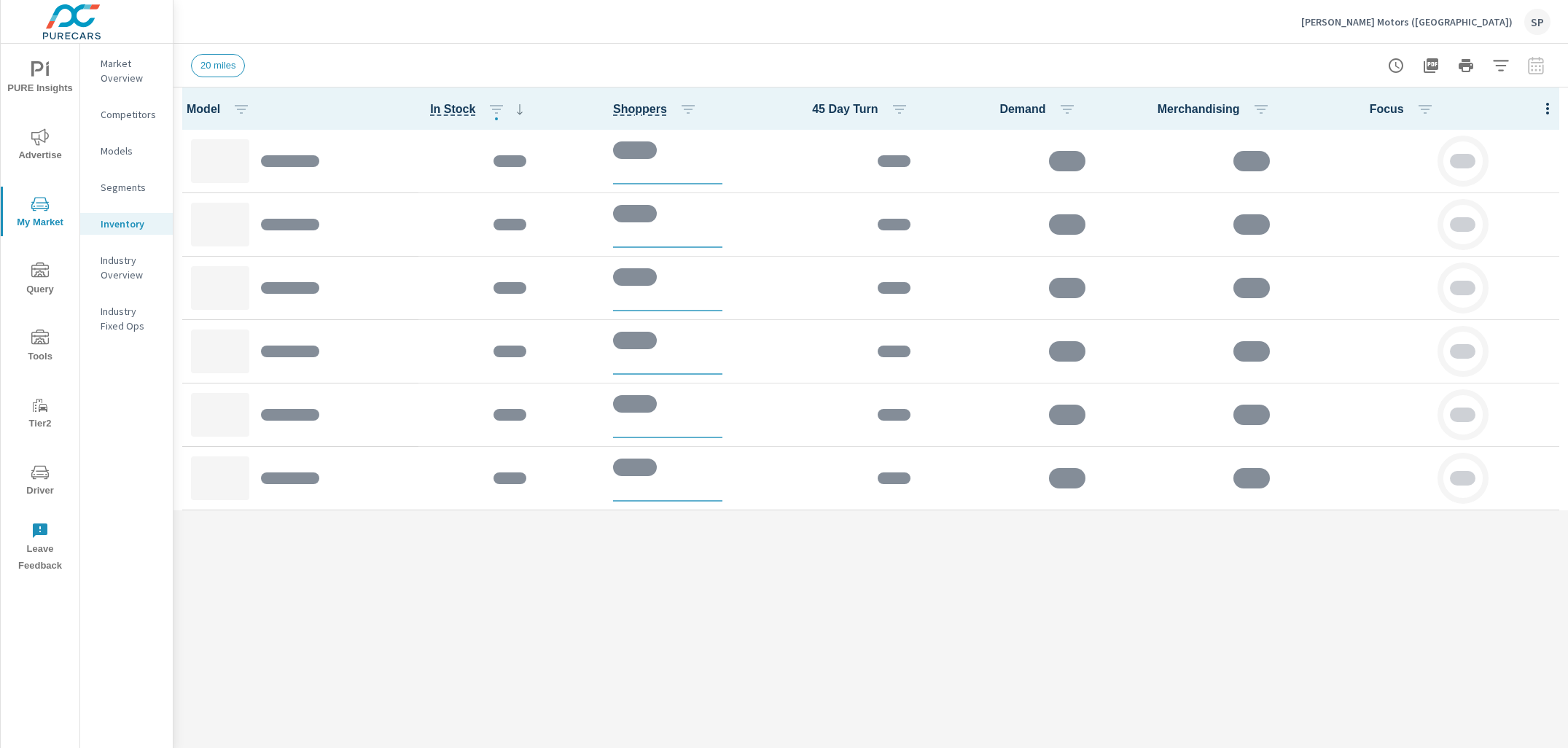
click at [55, 76] on span "PURE Insights" at bounding box center [40, 78] width 70 height 36
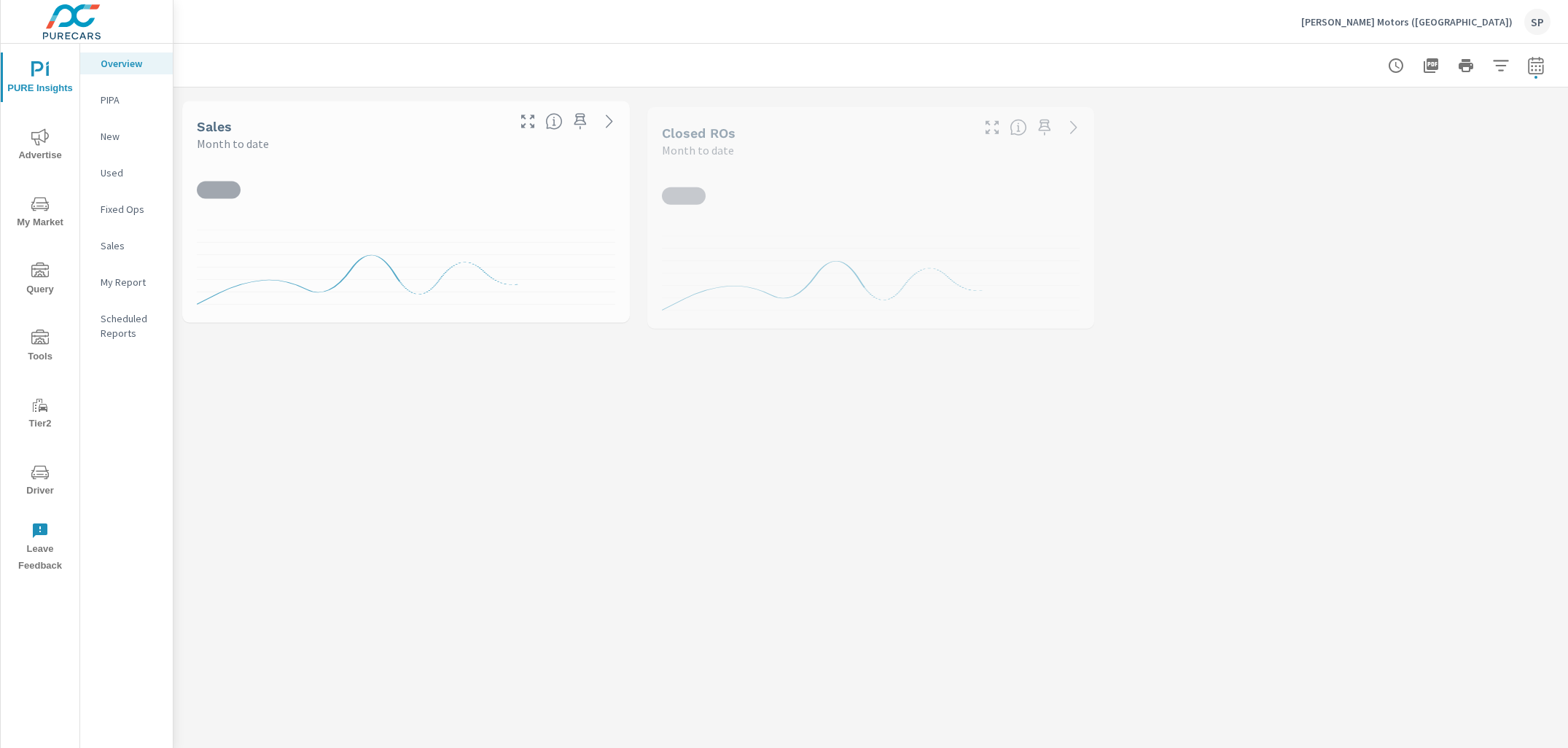
click at [116, 277] on p "My Report" at bounding box center [131, 282] width 60 height 15
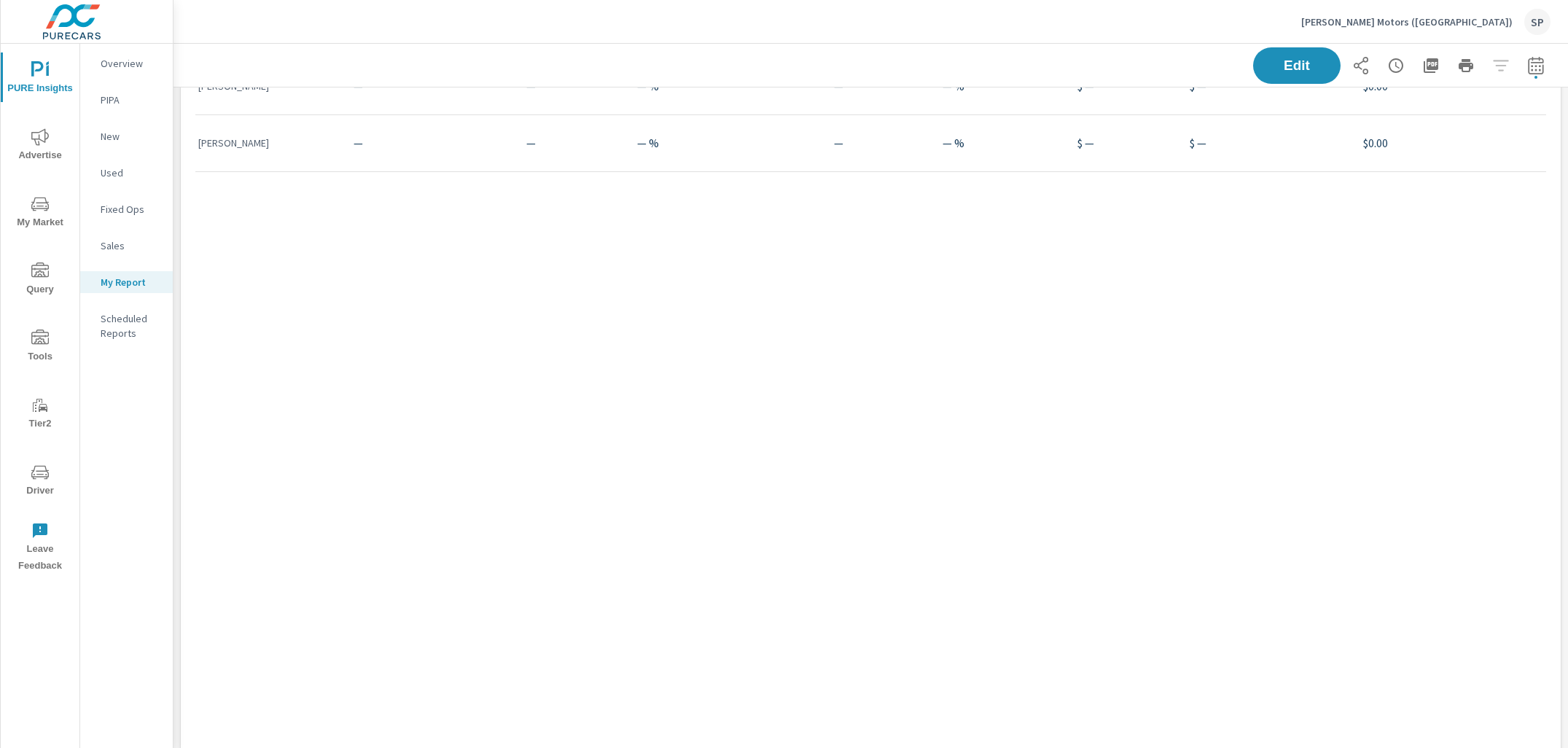
scroll to position [4710, 0]
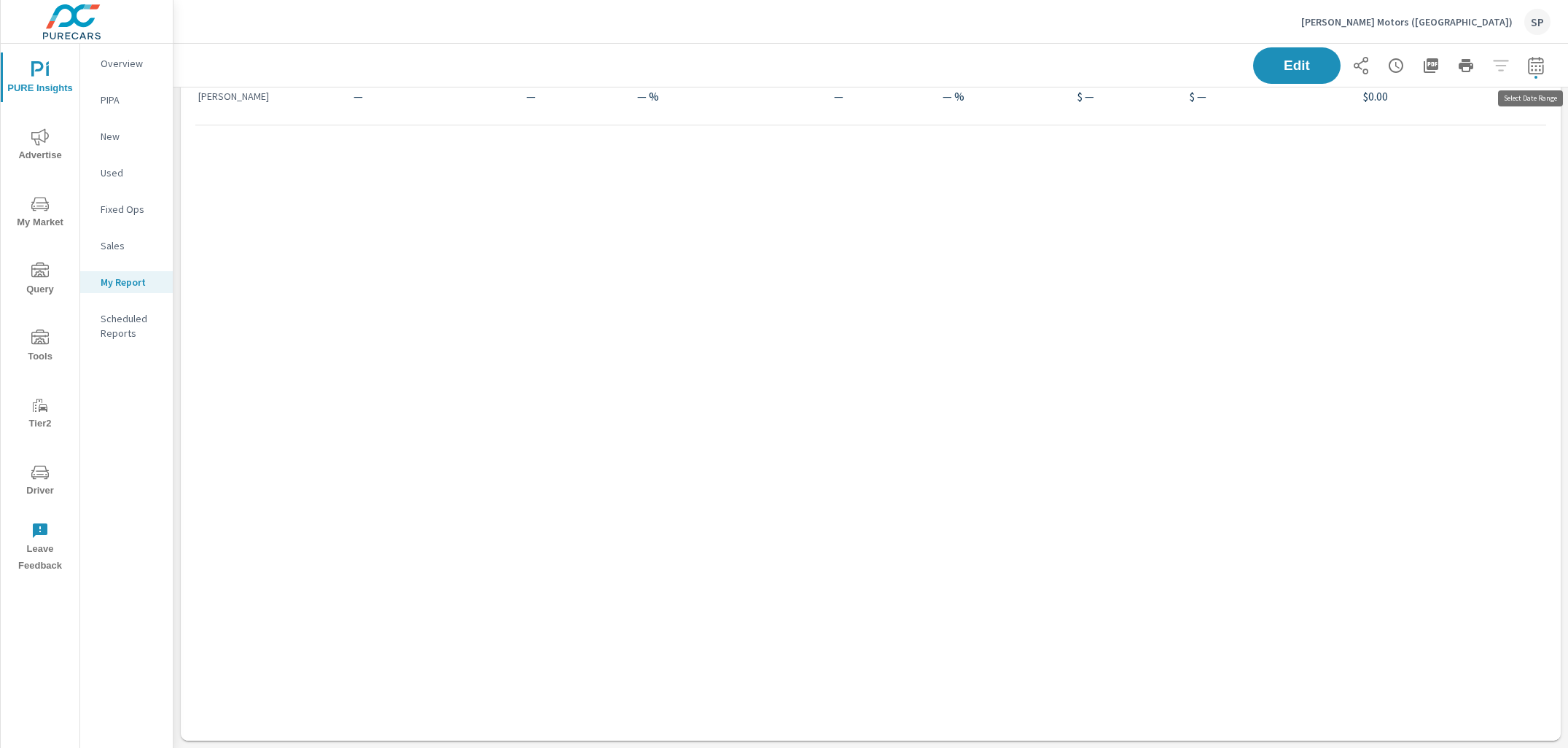
click at [1534, 70] on icon "button" at bounding box center [1536, 66] width 17 height 17
select select "Month to date"
click at [1406, 166] on p "+ Add comparison" at bounding box center [1433, 165] width 187 height 17
select select "Previous period"
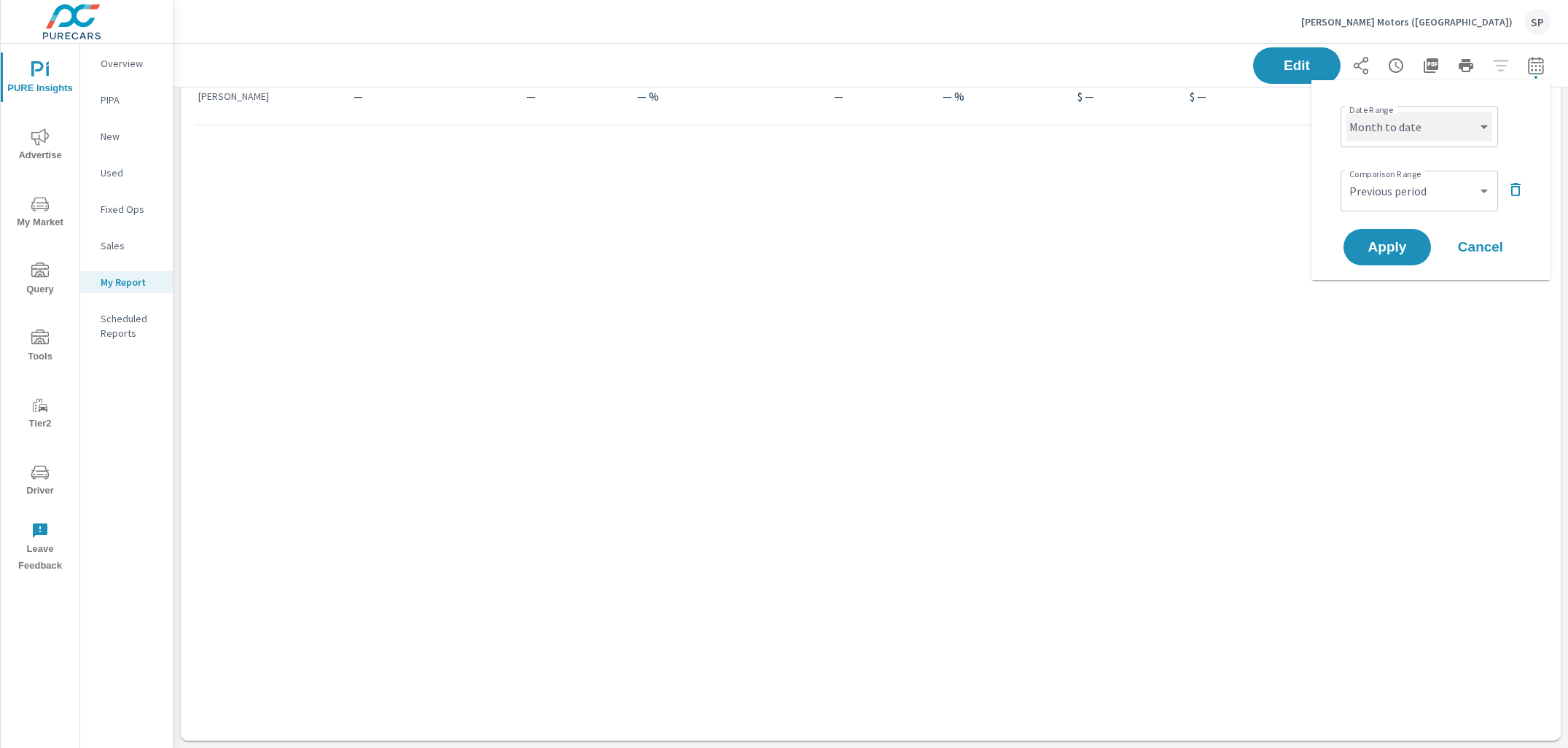
click at [1406, 128] on select "Custom [DATE] Last week Last 7 days Last 14 days Last 30 days Last 45 days Last…" at bounding box center [1419, 127] width 146 height 29
select select "Last 30 days"
click at [1388, 248] on span "Apply" at bounding box center [1387, 247] width 60 height 14
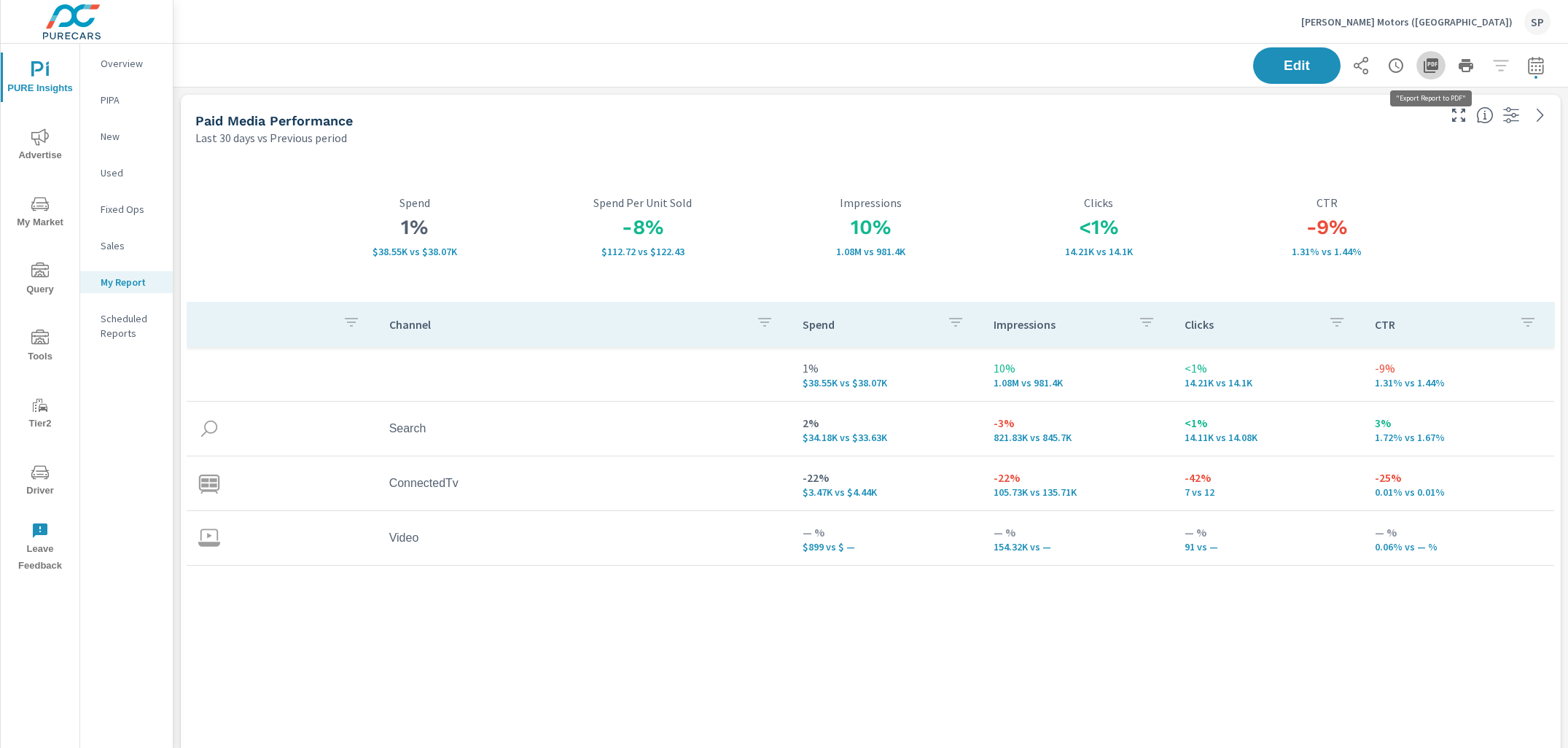
click at [1430, 64] on icon "button" at bounding box center [1431, 66] width 17 height 17
